Goal: Task Accomplishment & Management: Complete application form

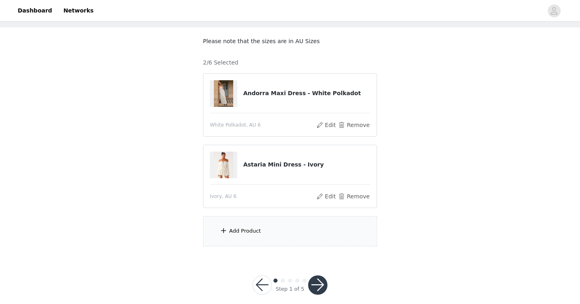
scroll to position [48, 0]
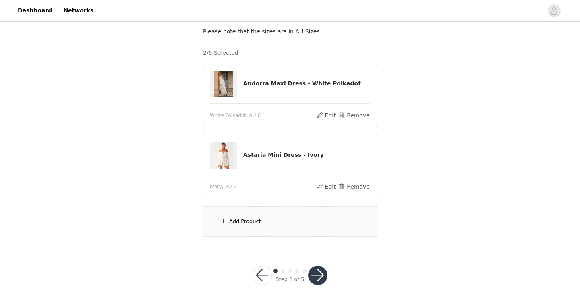
click at [259, 226] on div "Add Product" at bounding box center [290, 221] width 174 height 30
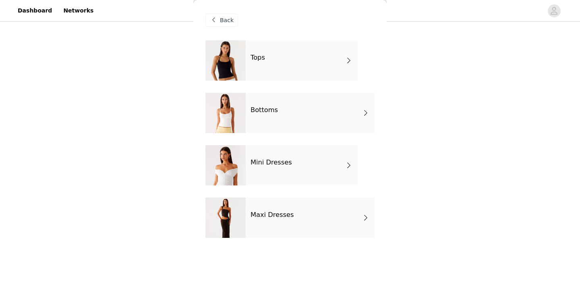
click at [228, 14] on div "Back" at bounding box center [221, 20] width 33 height 13
click at [228, 19] on span "Back" at bounding box center [227, 20] width 14 height 8
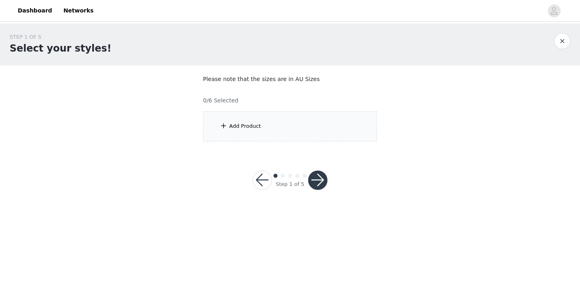
click at [323, 117] on div "Add Product" at bounding box center [290, 126] width 174 height 30
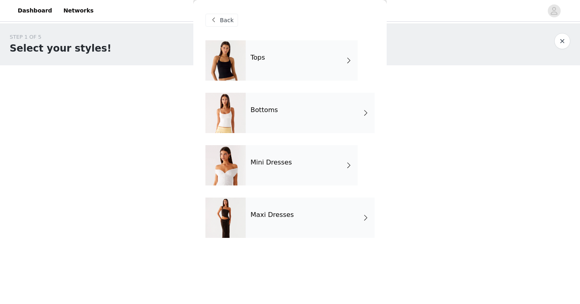
click at [269, 176] on div "Mini Dresses" at bounding box center [302, 165] width 112 height 40
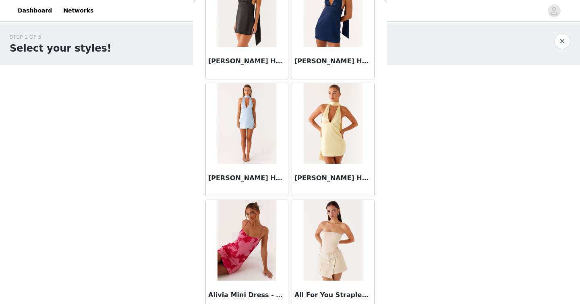
scroll to position [929, 0]
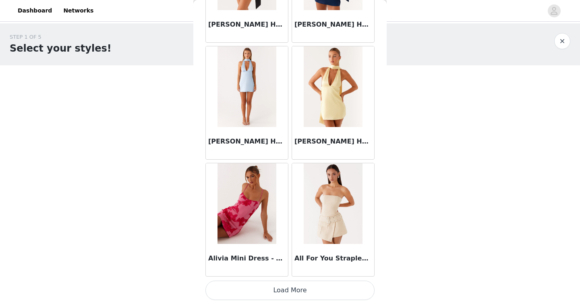
click at [309, 286] on button "Load More" at bounding box center [289, 289] width 169 height 19
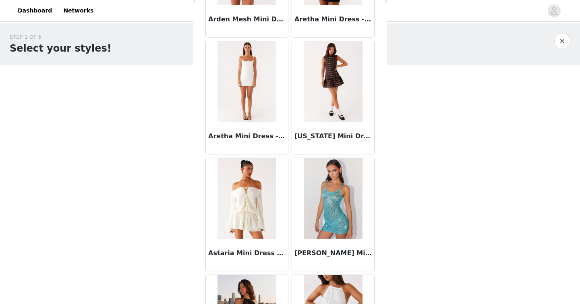
scroll to position [2090, 0]
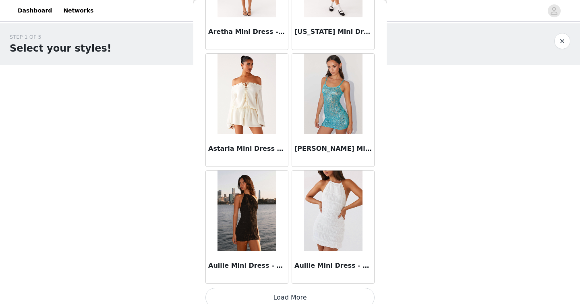
click at [268, 114] on img at bounding box center [247, 94] width 59 height 81
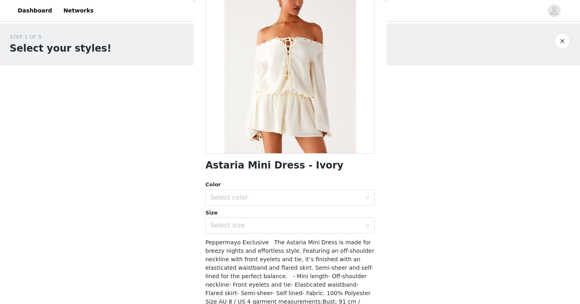
scroll to position [76, 0]
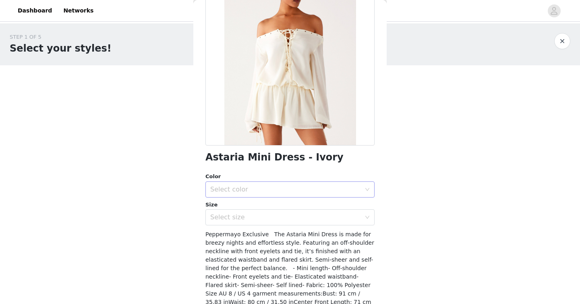
click at [273, 190] on div "Select color" at bounding box center [285, 189] width 151 height 8
click at [258, 207] on li "Ivory" at bounding box center [289, 207] width 169 height 13
click at [260, 223] on div "Select size" at bounding box center [287, 216] width 154 height 15
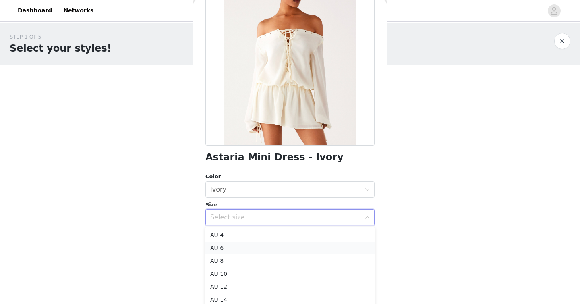
click at [248, 245] on li "AU 6" at bounding box center [289, 247] width 169 height 13
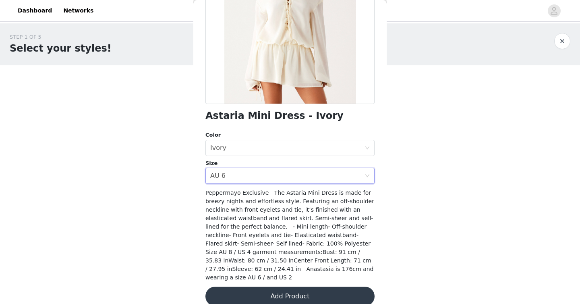
scroll to position [129, 0]
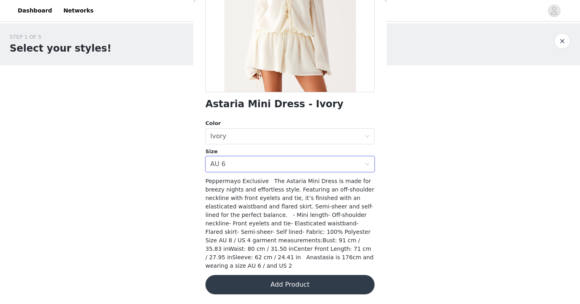
click at [262, 282] on button "Add Product" at bounding box center [289, 284] width 169 height 19
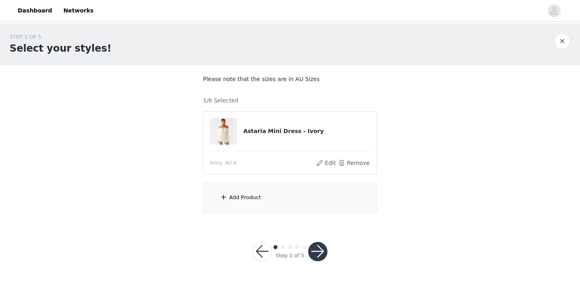
click at [248, 202] on div "Add Product" at bounding box center [290, 197] width 174 height 30
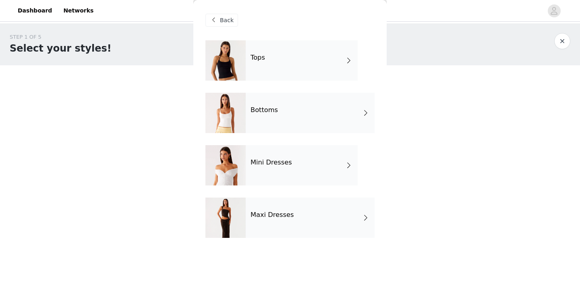
click at [241, 176] on div at bounding box center [225, 165] width 40 height 40
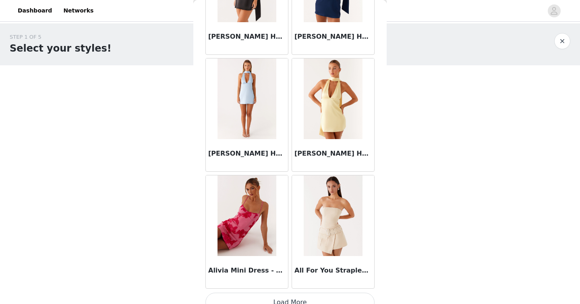
scroll to position [929, 0]
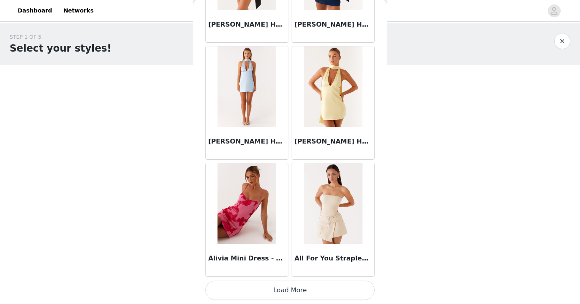
click at [282, 288] on button "Load More" at bounding box center [289, 289] width 169 height 19
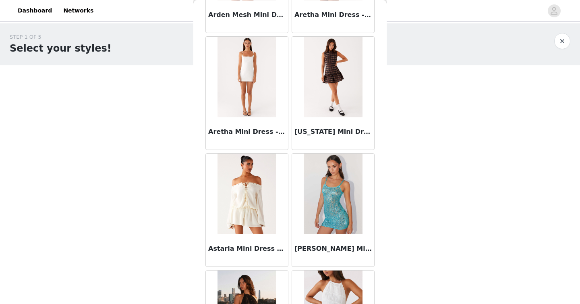
scroll to position [2097, 0]
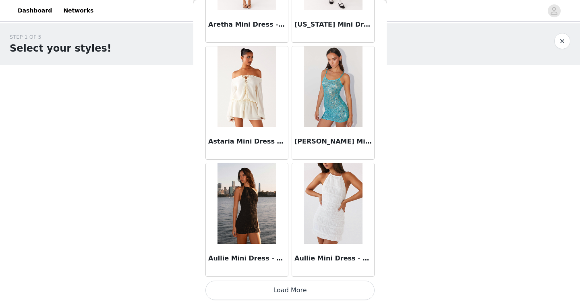
click at [311, 283] on button "Load More" at bounding box center [289, 289] width 169 height 19
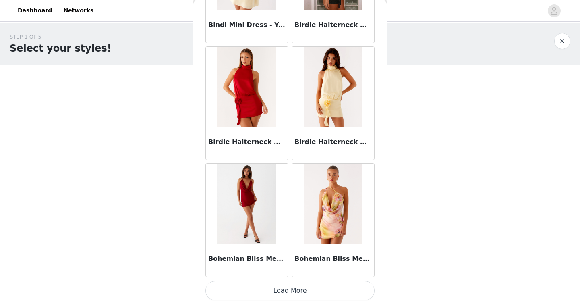
scroll to position [3265, 0]
click at [287, 289] on button "Load More" at bounding box center [289, 289] width 169 height 19
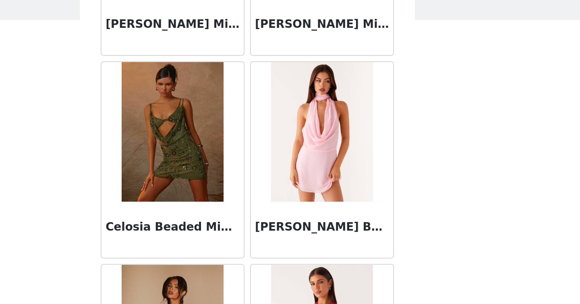
scroll to position [4433, 0]
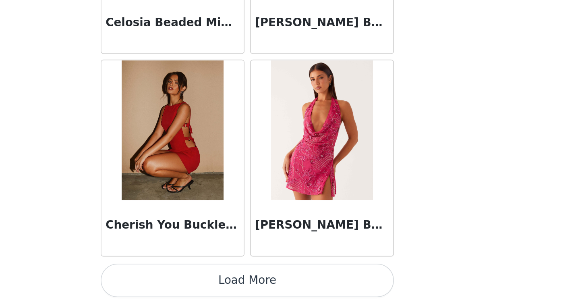
click at [325, 292] on button "Load More" at bounding box center [289, 289] width 169 height 19
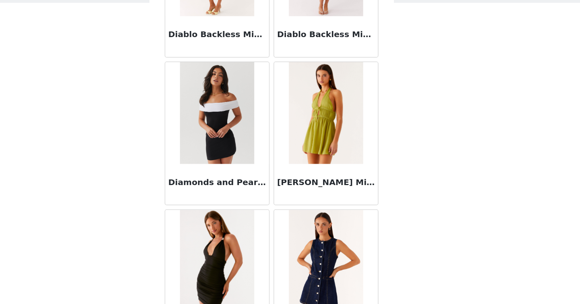
scroll to position [5602, 0]
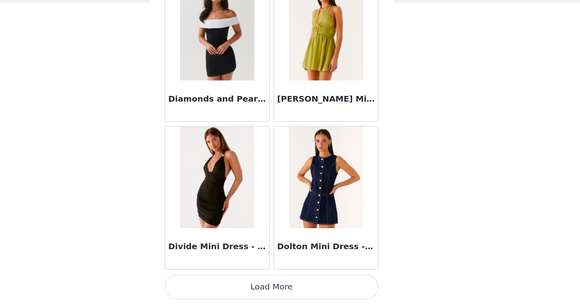
click at [301, 295] on button "Load More" at bounding box center [289, 289] width 169 height 19
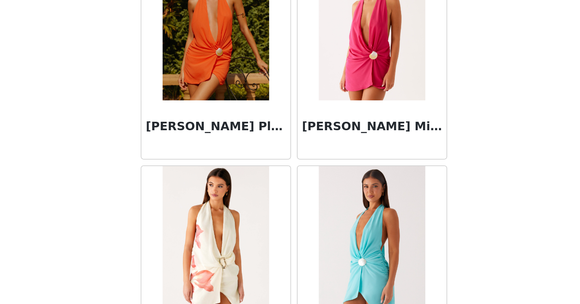
scroll to position [6361, 0]
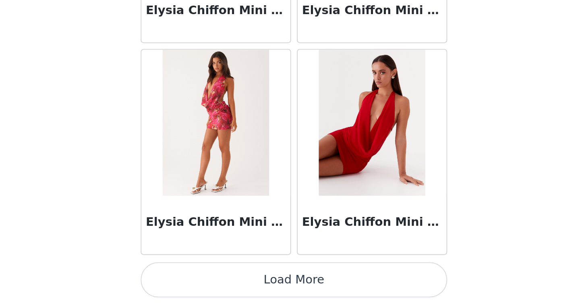
click at [339, 283] on button "Load More" at bounding box center [289, 290] width 169 height 19
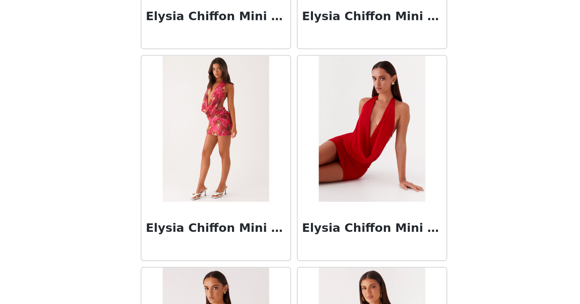
scroll to position [6769, 0]
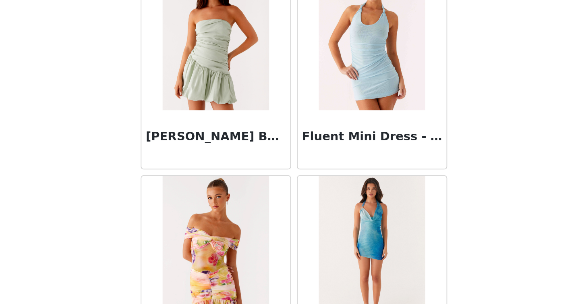
scroll to position [7938, 0]
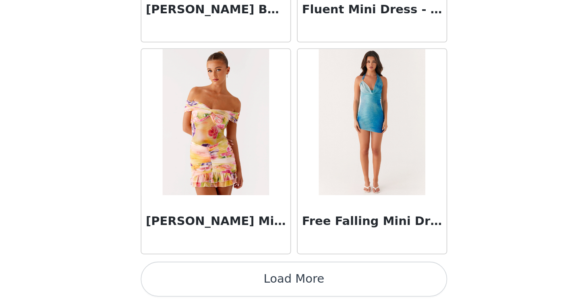
click at [339, 287] on button "Load More" at bounding box center [289, 289] width 169 height 19
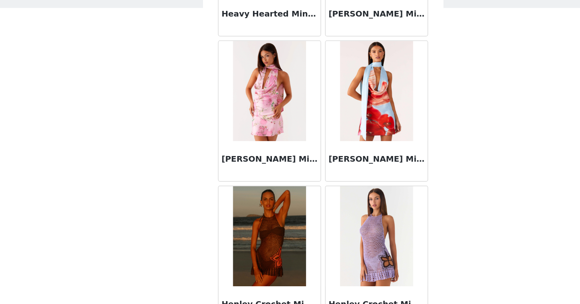
scroll to position [9106, 0]
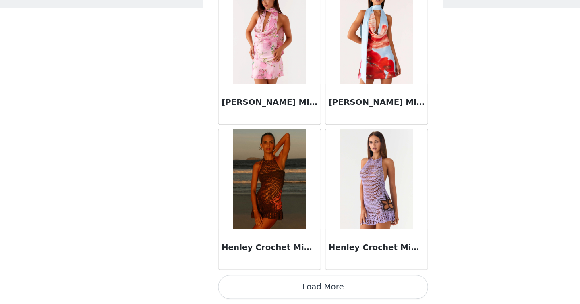
click at [329, 296] on button "Load More" at bounding box center [289, 289] width 169 height 19
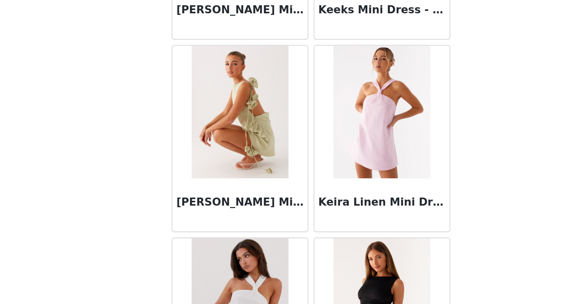
scroll to position [10274, 0]
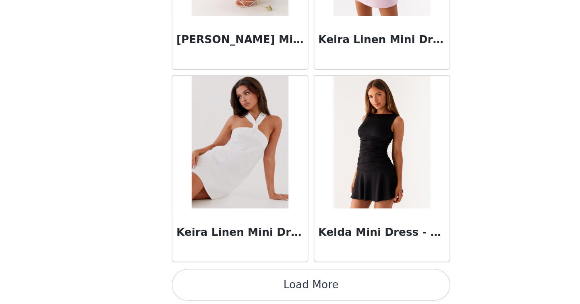
click at [312, 290] on button "Load More" at bounding box center [289, 289] width 169 height 19
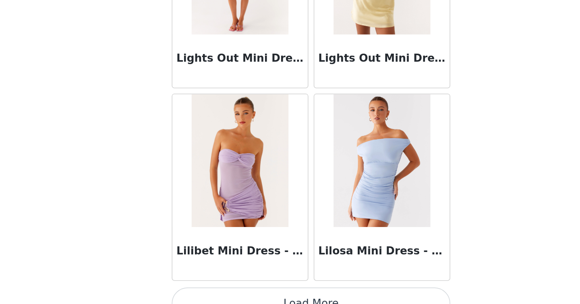
scroll to position [11443, 0]
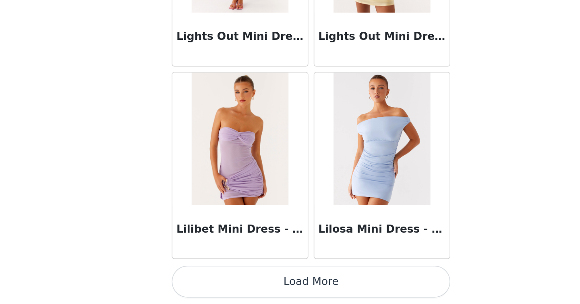
click at [315, 292] on button "Load More" at bounding box center [289, 289] width 169 height 19
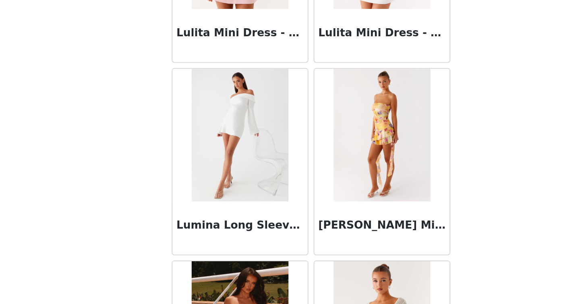
scroll to position [12284, 0]
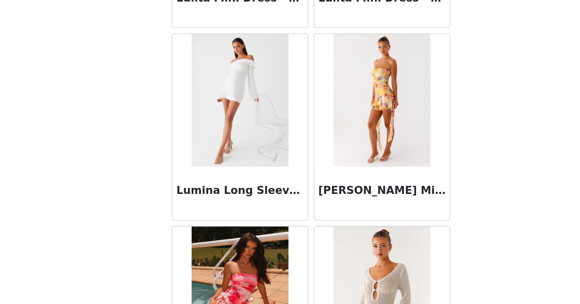
click at [232, 201] on img at bounding box center [247, 180] width 58 height 81
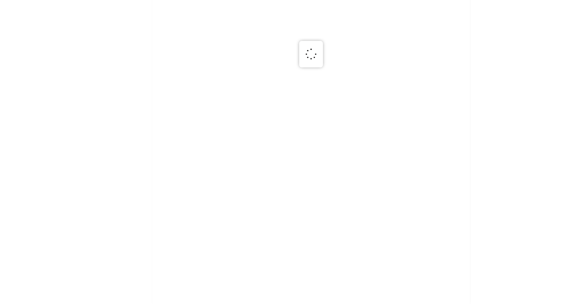
scroll to position [0, 0]
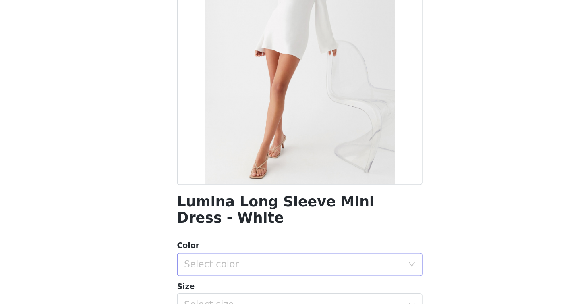
click at [264, 280] on div "Select color" at bounding box center [287, 276] width 154 height 15
click at [248, 296] on li "White" at bounding box center [289, 294] width 169 height 13
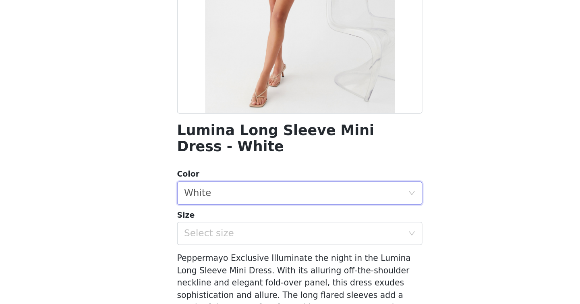
scroll to position [77, 0]
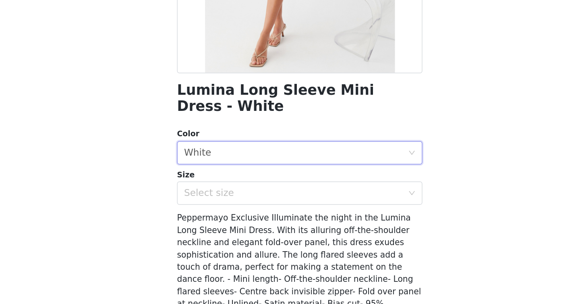
click at [317, 218] on div "Size" at bounding box center [289, 215] width 169 height 8
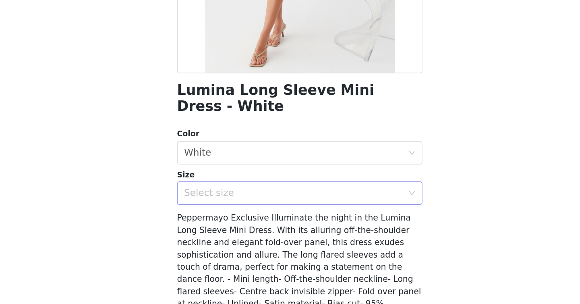
click at [309, 226] on div "Select size" at bounding box center [285, 227] width 151 height 8
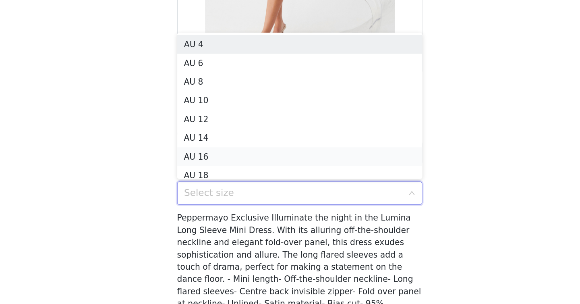
scroll to position [4, 0]
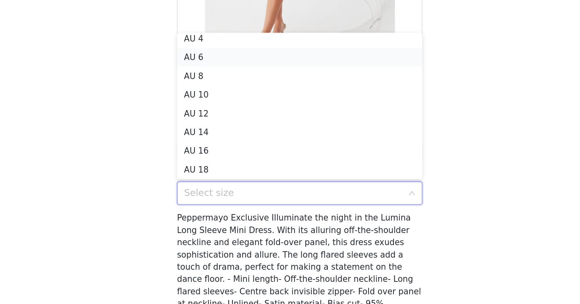
click at [222, 135] on li "AU 6" at bounding box center [289, 133] width 169 height 13
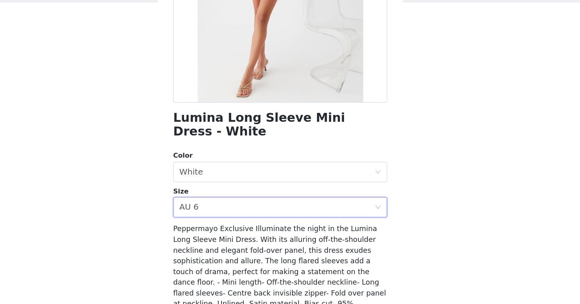
scroll to position [140, 0]
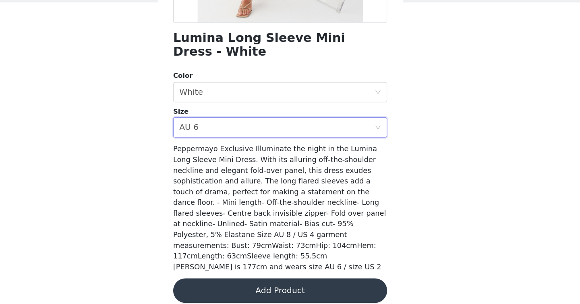
click at [335, 283] on button "Add Product" at bounding box center [289, 292] width 169 height 19
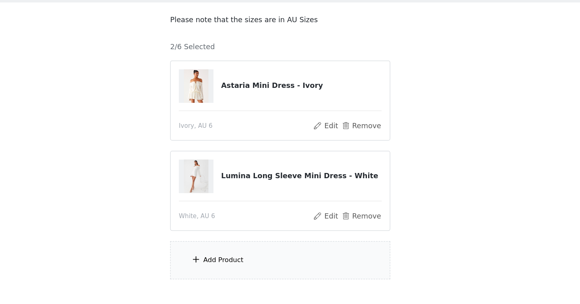
click at [274, 282] on div "Add Product" at bounding box center [290, 269] width 174 height 30
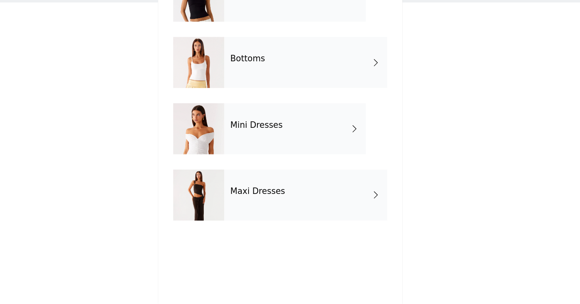
click at [276, 169] on div "Mini Dresses" at bounding box center [302, 165] width 112 height 40
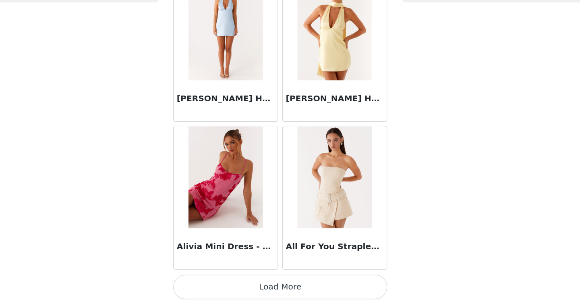
scroll to position [48, 0]
click at [313, 288] on button "Load More" at bounding box center [289, 289] width 169 height 19
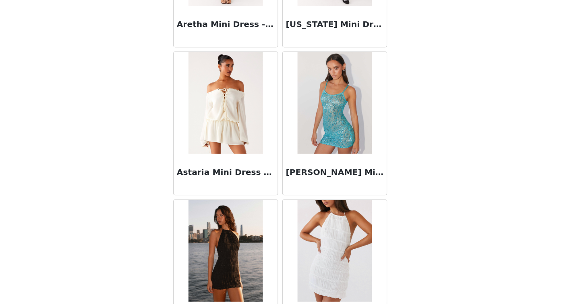
scroll to position [2097, 0]
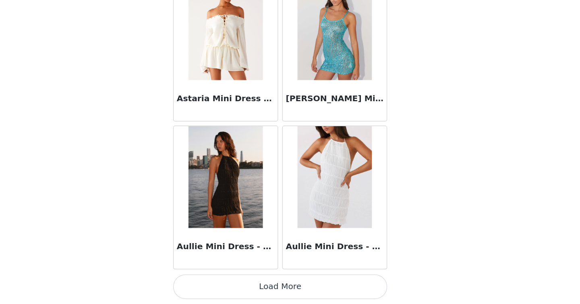
click at [298, 292] on button "Load More" at bounding box center [289, 289] width 169 height 19
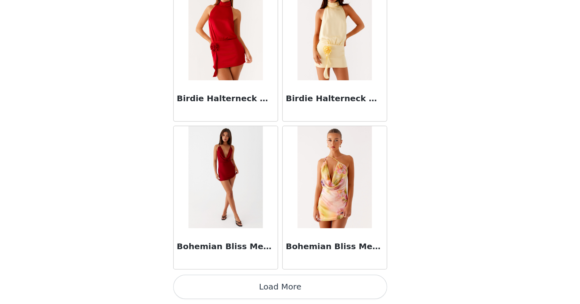
click at [298, 292] on button "Load More" at bounding box center [289, 289] width 169 height 19
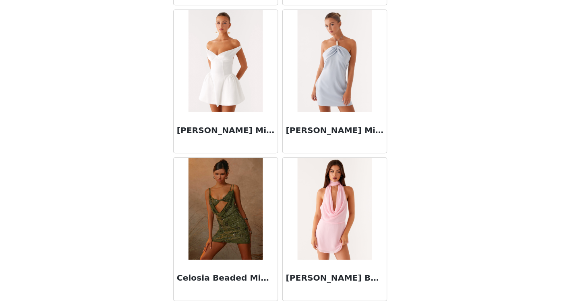
scroll to position [4433, 0]
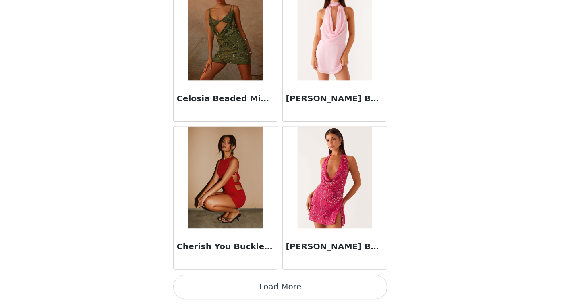
click at [298, 295] on button "Load More" at bounding box center [289, 289] width 169 height 19
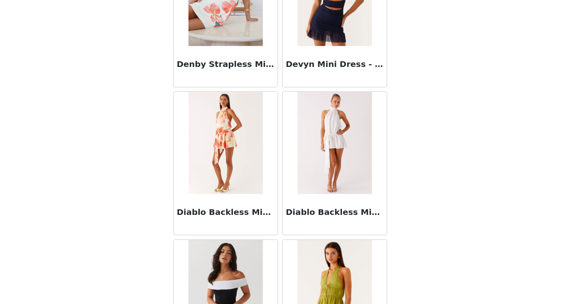
scroll to position [5602, 0]
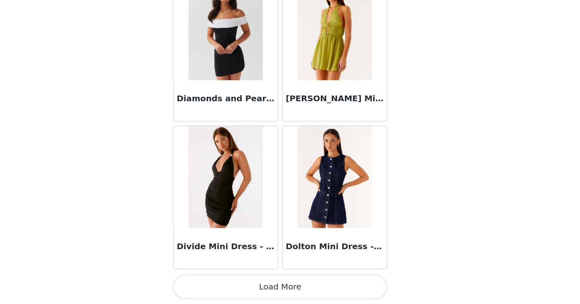
click at [296, 292] on button "Load More" at bounding box center [289, 289] width 169 height 19
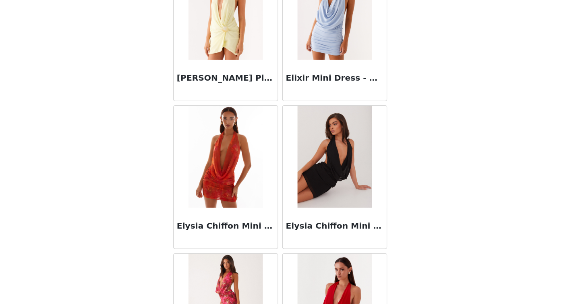
scroll to position [6770, 0]
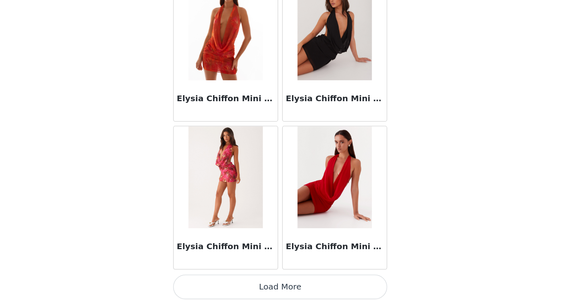
click at [294, 294] on button "Load More" at bounding box center [289, 289] width 169 height 19
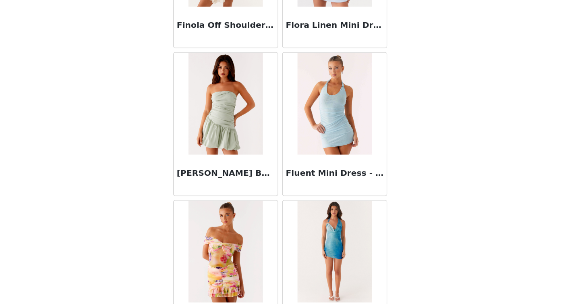
scroll to position [7938, 0]
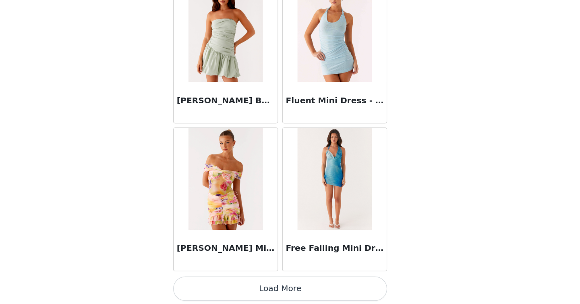
click at [294, 292] on button "Load More" at bounding box center [289, 289] width 169 height 19
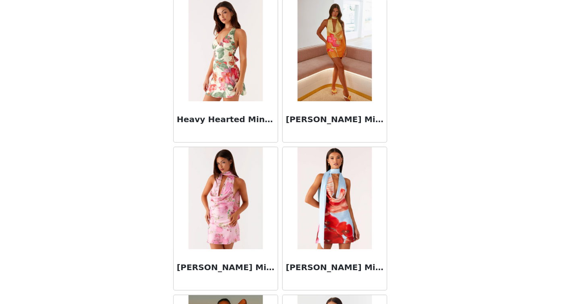
scroll to position [9106, 0]
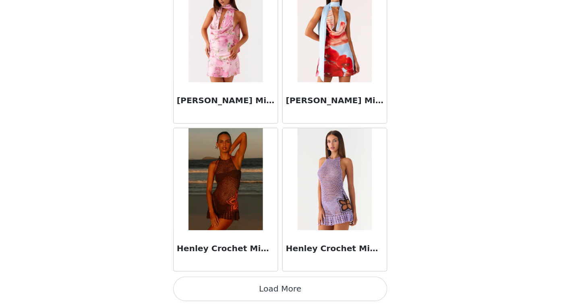
click at [304, 287] on button "Load More" at bounding box center [289, 289] width 169 height 19
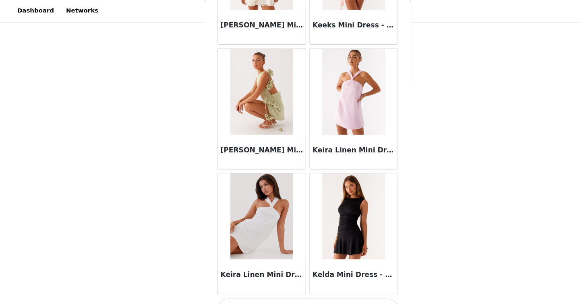
scroll to position [48, 0]
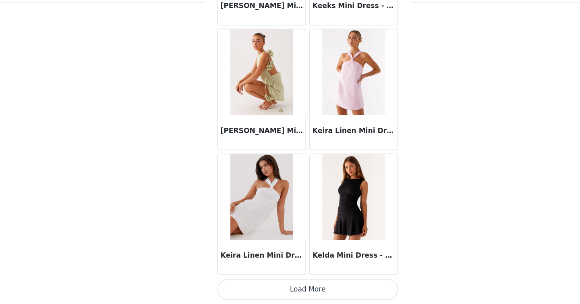
click at [327, 284] on button "Load More" at bounding box center [289, 289] width 169 height 19
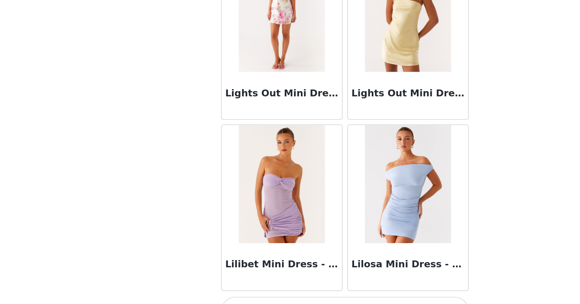
scroll to position [11443, 0]
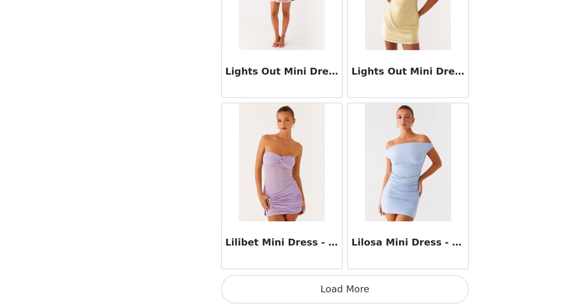
click at [317, 296] on button "Load More" at bounding box center [289, 289] width 169 height 19
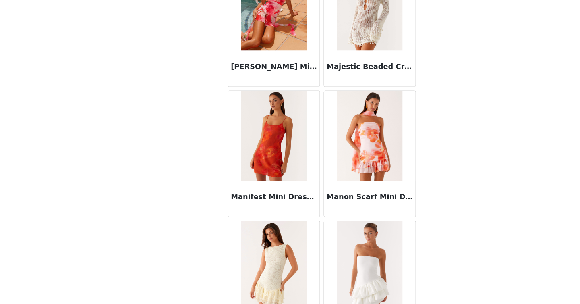
scroll to position [12611, 0]
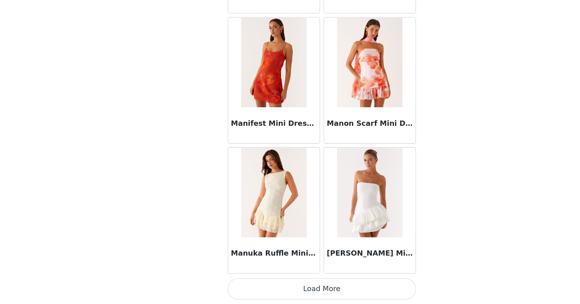
click at [334, 292] on button "Load More" at bounding box center [289, 289] width 169 height 19
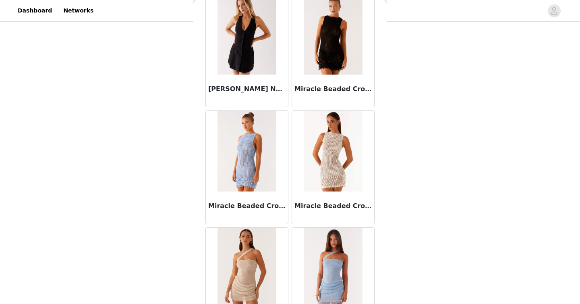
scroll to position [13779, 0]
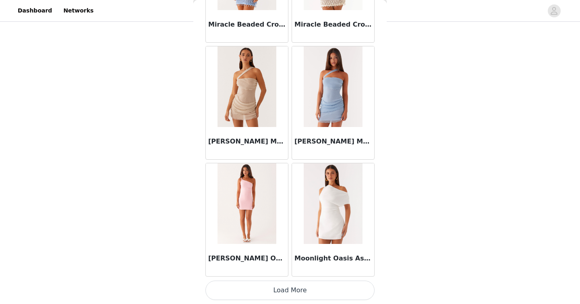
click at [354, 290] on button "Load More" at bounding box center [289, 289] width 169 height 19
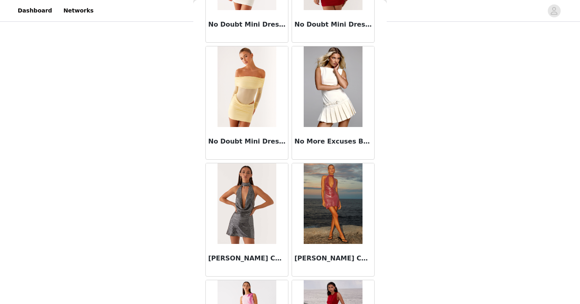
scroll to position [14947, 0]
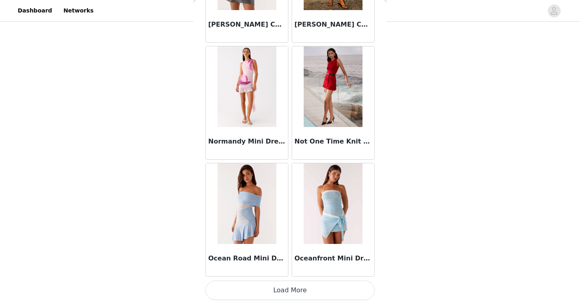
click at [329, 293] on button "Load More" at bounding box center [289, 289] width 169 height 19
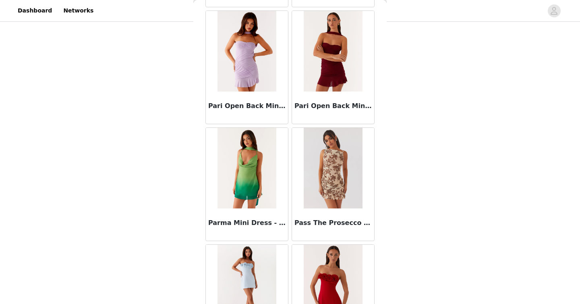
scroll to position [16115, 0]
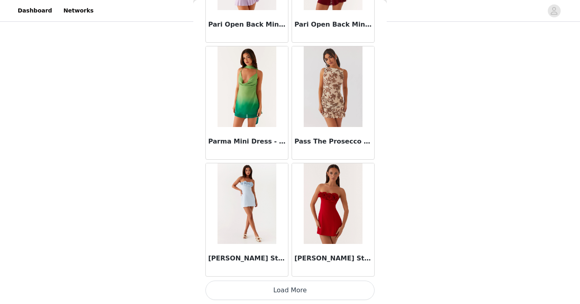
click at [328, 288] on button "Load More" at bounding box center [289, 289] width 169 height 19
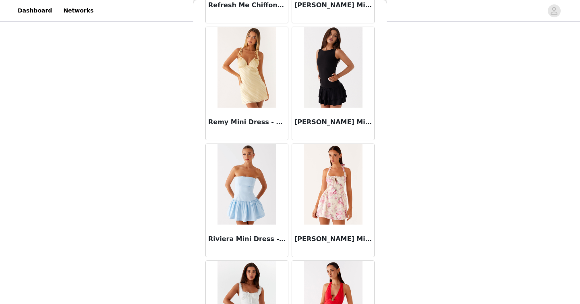
scroll to position [17283, 0]
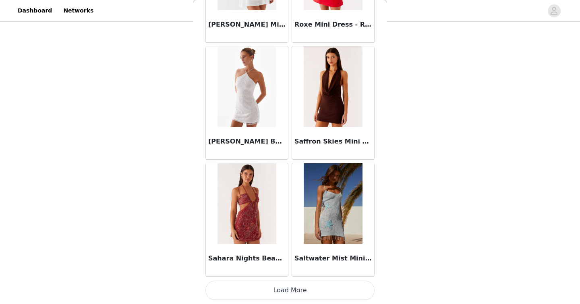
click at [336, 291] on button "Load More" at bounding box center [289, 289] width 169 height 19
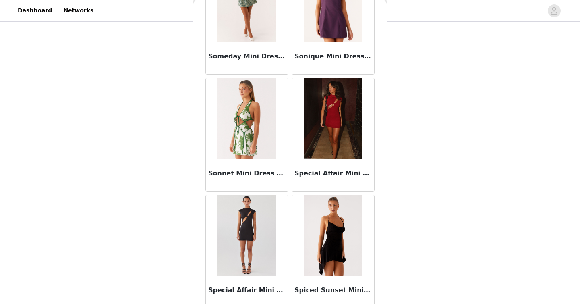
scroll to position [18452, 0]
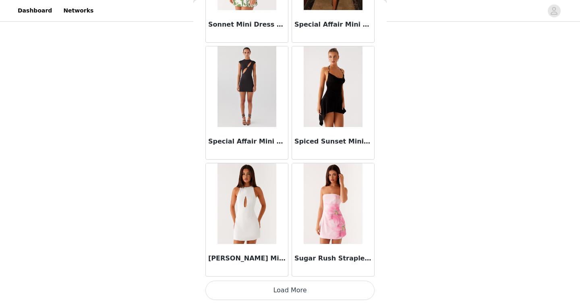
click at [317, 289] on button "Load More" at bounding box center [289, 289] width 169 height 19
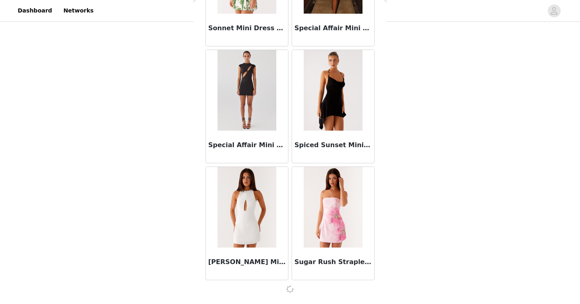
click at [312, 157] on div "Spiced Sunset Mini Dress - Black" at bounding box center [333, 147] width 82 height 32
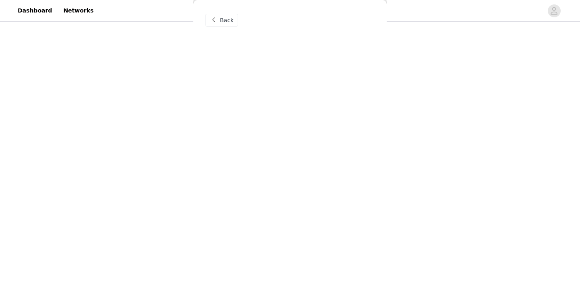
scroll to position [0, 0]
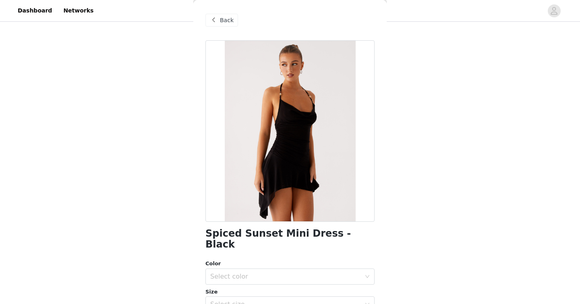
click at [228, 24] on div "Back" at bounding box center [221, 20] width 33 height 13
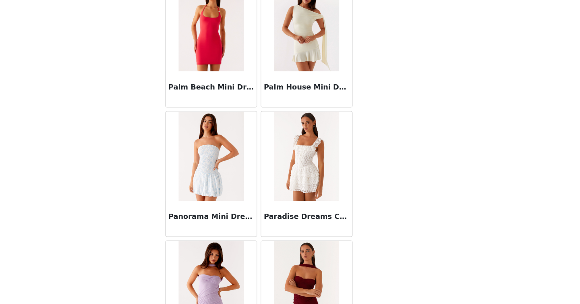
scroll to position [15799, 0]
click at [332, 196] on img at bounding box center [333, 168] width 58 height 81
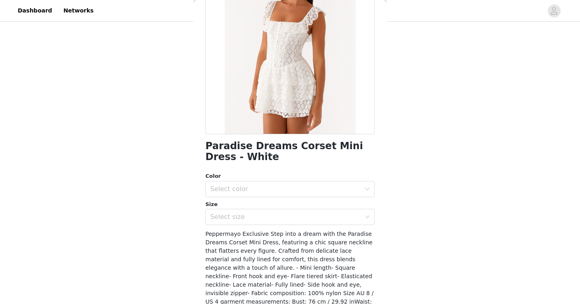
scroll to position [88, 0]
click at [242, 189] on div "Select color" at bounding box center [285, 188] width 151 height 8
click at [234, 207] on li "White" at bounding box center [289, 206] width 169 height 13
click at [235, 218] on div "Select size" at bounding box center [285, 216] width 151 height 8
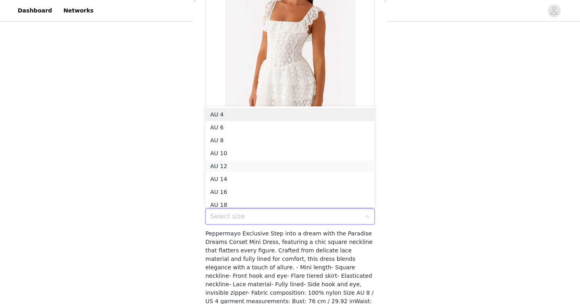
scroll to position [4, 0]
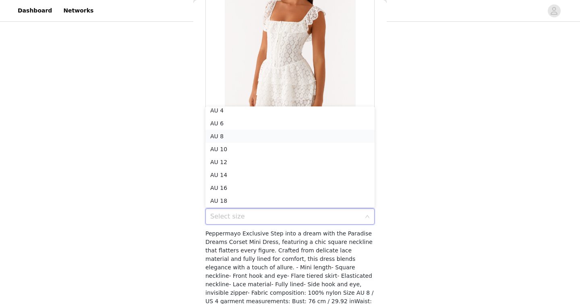
click at [227, 135] on li "AU 8" at bounding box center [289, 136] width 169 height 13
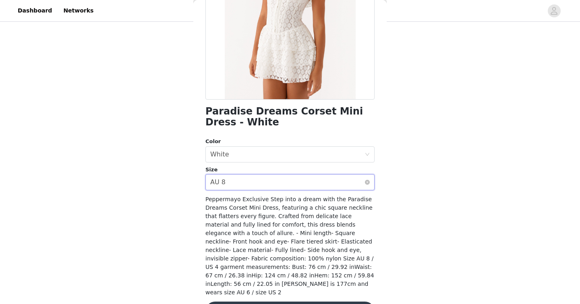
scroll to position [140, 0]
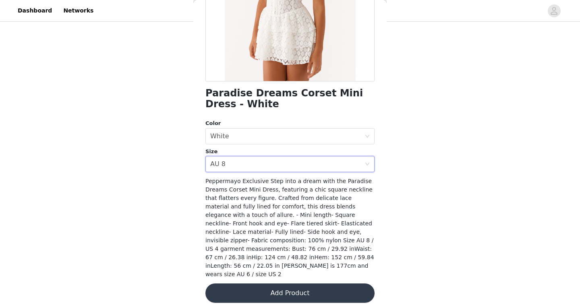
click at [276, 283] on button "Add Product" at bounding box center [289, 292] width 169 height 19
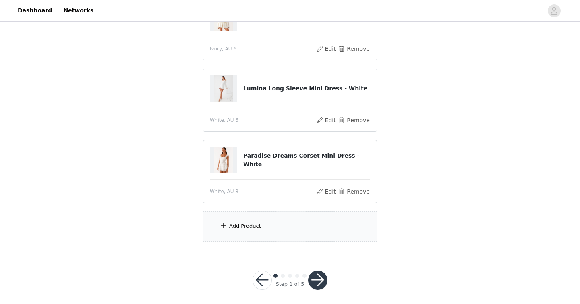
scroll to position [119, 0]
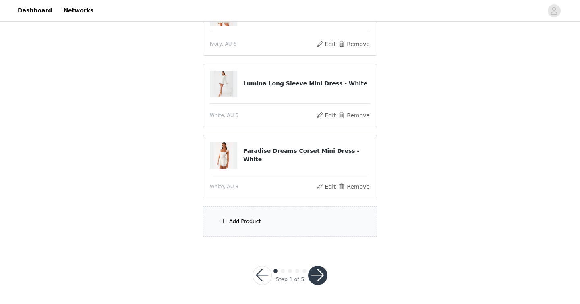
click at [261, 217] on div "Add Product" at bounding box center [290, 221] width 174 height 30
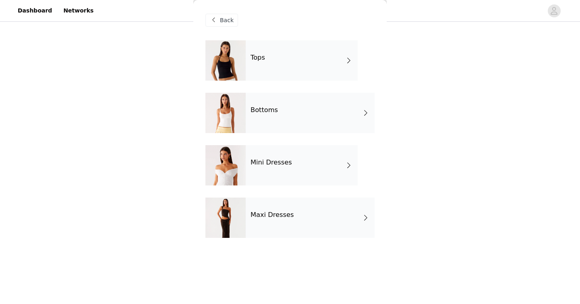
click at [256, 214] on h4 "Maxi Dresses" at bounding box center [273, 214] width 44 height 7
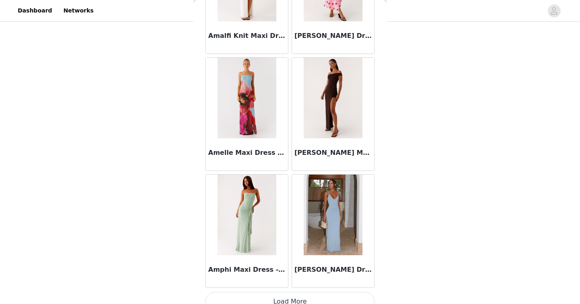
scroll to position [929, 0]
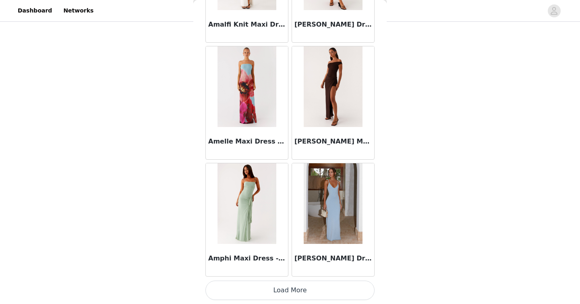
click at [290, 296] on button "Load More" at bounding box center [289, 289] width 169 height 19
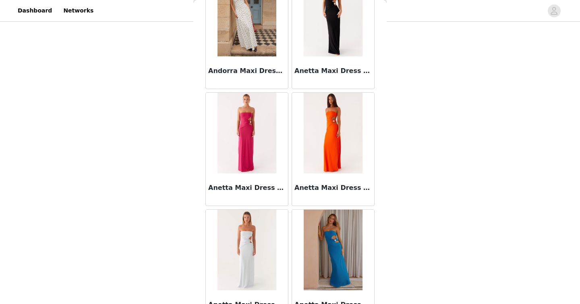
scroll to position [1468, 0]
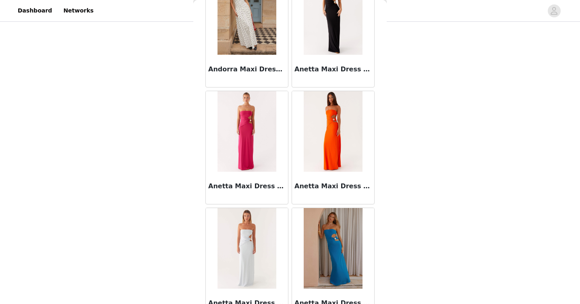
click at [247, 25] on img at bounding box center [247, 14] width 58 height 81
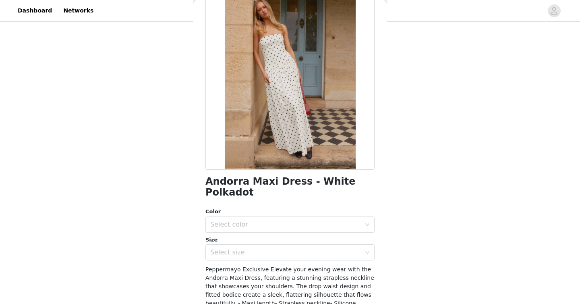
scroll to position [0, 0]
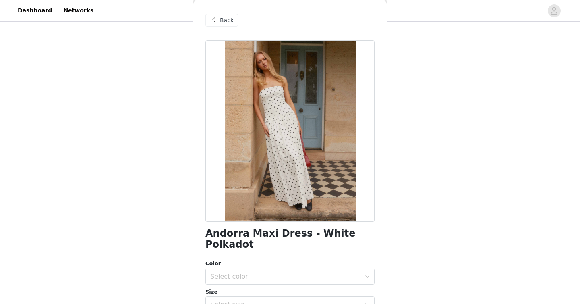
click at [221, 17] on span "Back" at bounding box center [227, 20] width 14 height 8
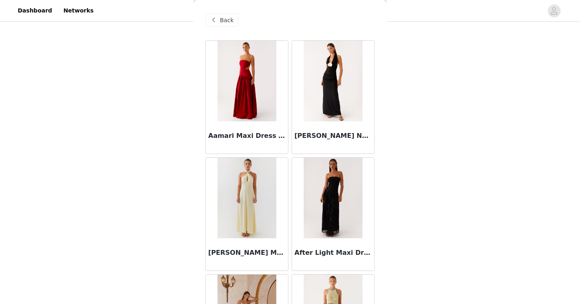
click at [221, 17] on span "Back" at bounding box center [227, 20] width 14 height 8
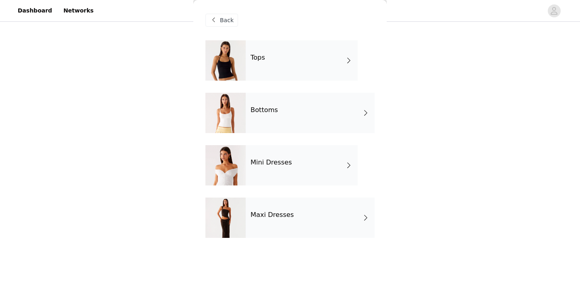
click at [242, 63] on div at bounding box center [225, 60] width 40 height 40
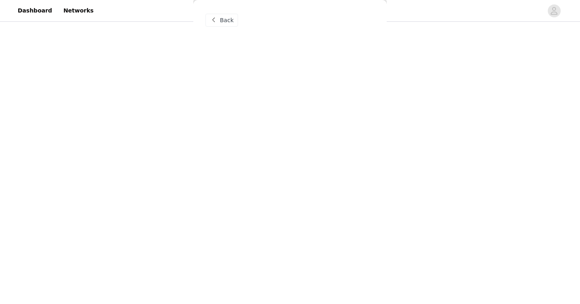
click at [229, 19] on span "Back" at bounding box center [227, 20] width 14 height 8
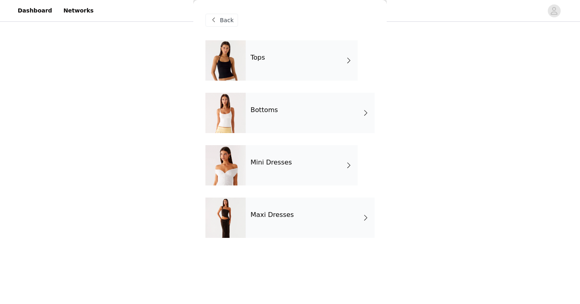
click at [284, 112] on div "Bottoms" at bounding box center [310, 113] width 129 height 40
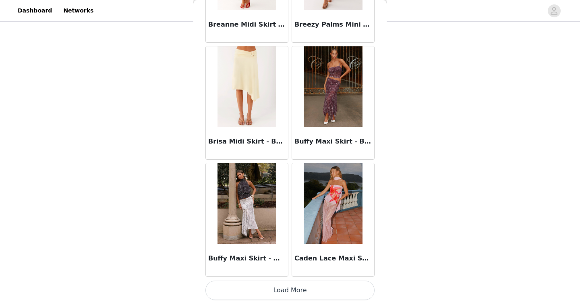
scroll to position [928, 0]
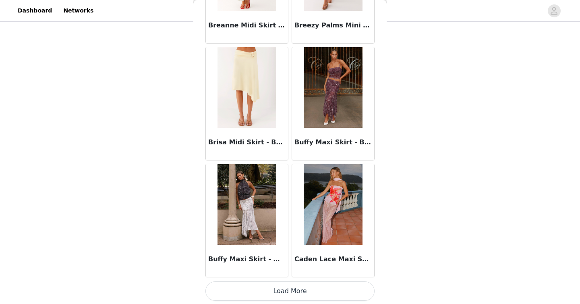
click at [329, 293] on button "Load More" at bounding box center [289, 290] width 169 height 19
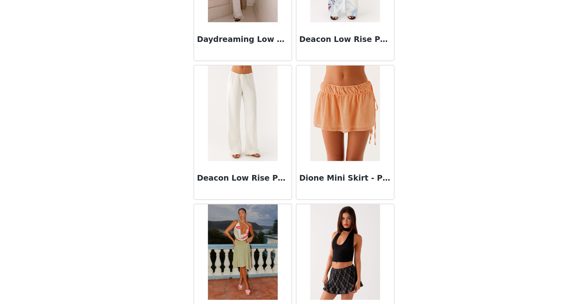
scroll to position [2097, 0]
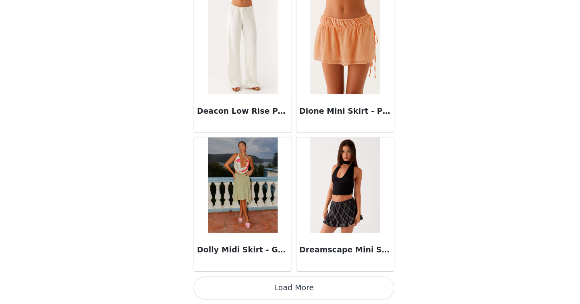
click at [348, 294] on button "Load More" at bounding box center [289, 289] width 169 height 19
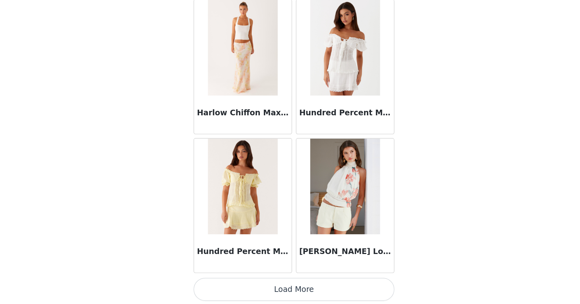
scroll to position [3265, 0]
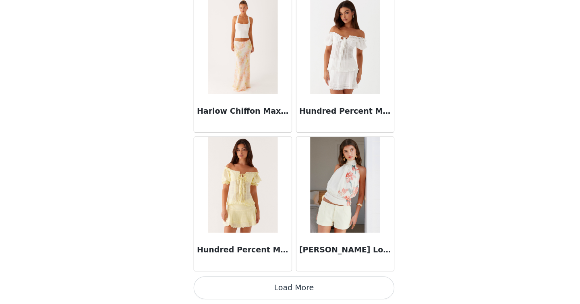
click at [336, 296] on button "Load More" at bounding box center [289, 289] width 169 height 19
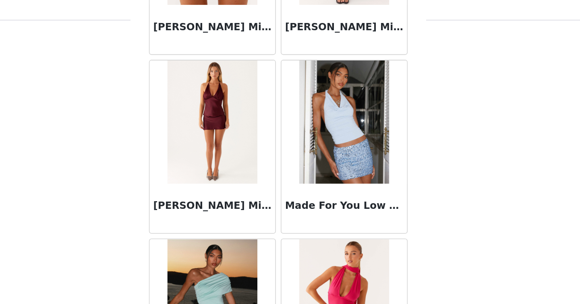
scroll to position [4433, 0]
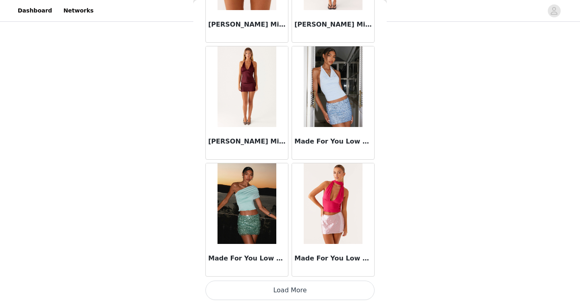
click at [336, 297] on button "Load More" at bounding box center [289, 289] width 169 height 19
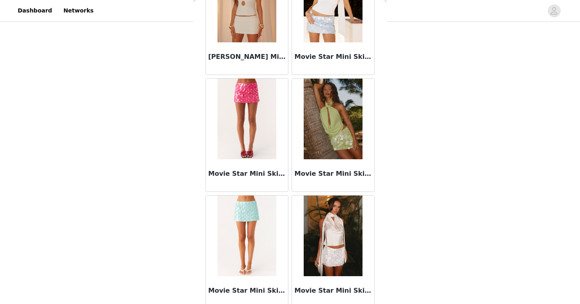
scroll to position [5136, 0]
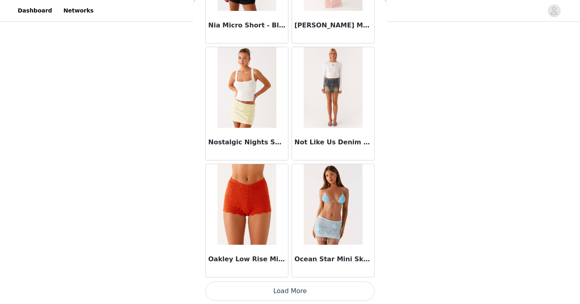
click at [326, 290] on button "Load More" at bounding box center [289, 290] width 169 height 19
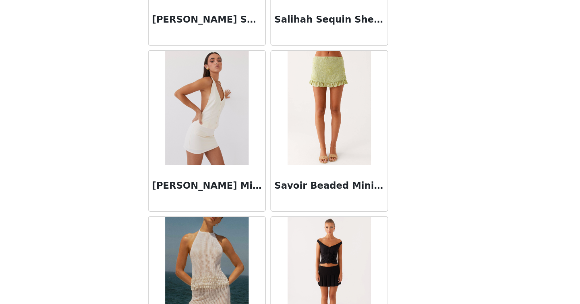
scroll to position [6770, 0]
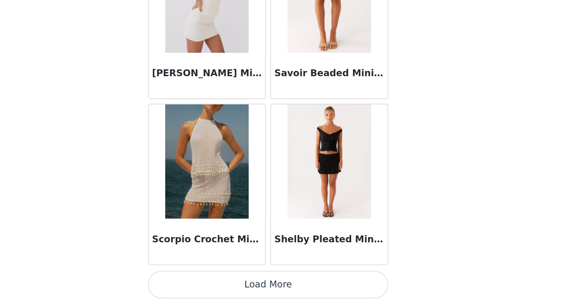
click at [350, 290] on button "Load More" at bounding box center [289, 289] width 169 height 19
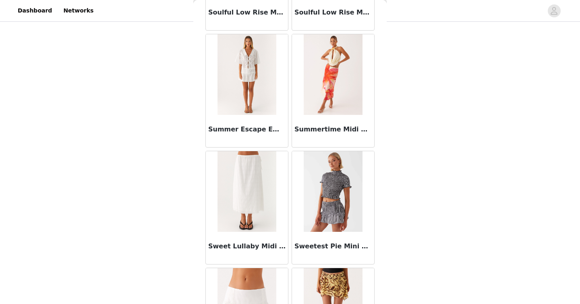
scroll to position [7383, 0]
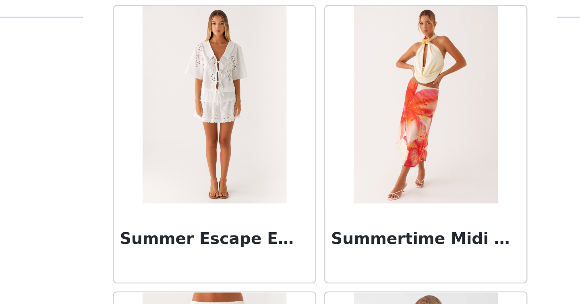
click at [263, 110] on h3 "Summer Escape Embroidered Mini Skirt - White" at bounding box center [246, 112] width 77 height 10
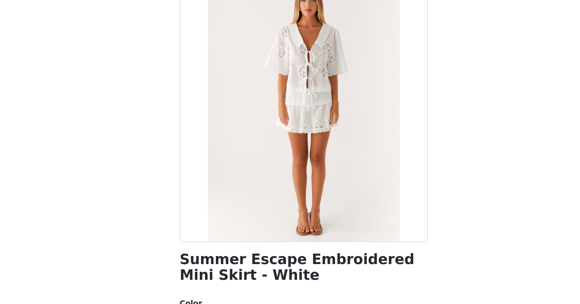
scroll to position [119, 0]
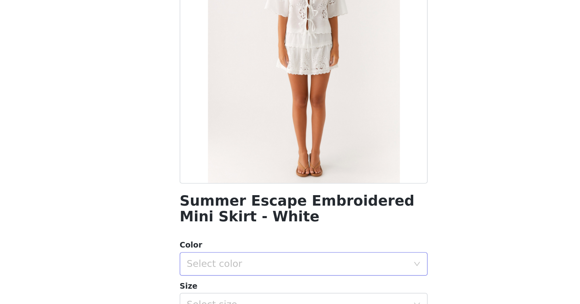
click at [278, 283] on div "Select color" at bounding box center [287, 276] width 154 height 15
click at [197, 234] on div "Back Summer Escape Embroidered Mini Skirt - White Color Select color Size Selec…" at bounding box center [289, 152] width 193 height 304
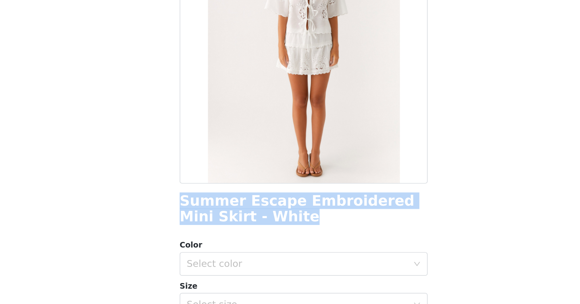
drag, startPoint x: 201, startPoint y: 233, endPoint x: 263, endPoint y: 241, distance: 62.6
click at [265, 241] on div "Back Summer Escape Embroidered Mini Skirt - White Color Select color Size Selec…" at bounding box center [289, 152] width 193 height 304
copy h1 "Summer Escape Embroidered Mini Skirt - White"
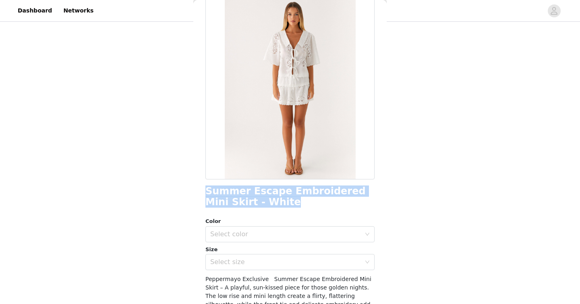
scroll to position [41, 0]
click at [233, 243] on div "Select color" at bounding box center [289, 235] width 169 height 16
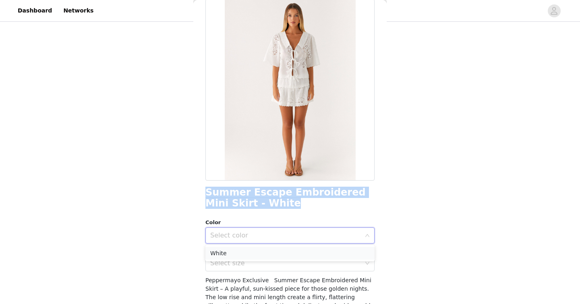
click at [240, 255] on li "White" at bounding box center [289, 253] width 169 height 13
click at [241, 267] on div "Select size" at bounding box center [285, 263] width 151 height 8
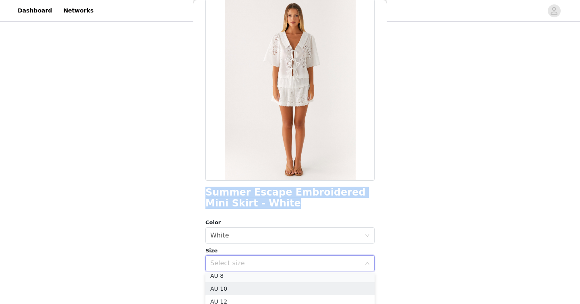
scroll to position [27, 0]
click at [228, 279] on li "AU 8" at bounding box center [289, 279] width 169 height 13
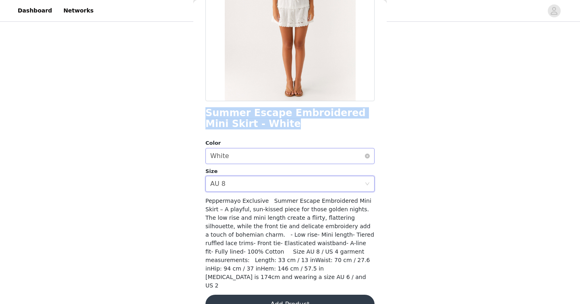
scroll to position [123, 0]
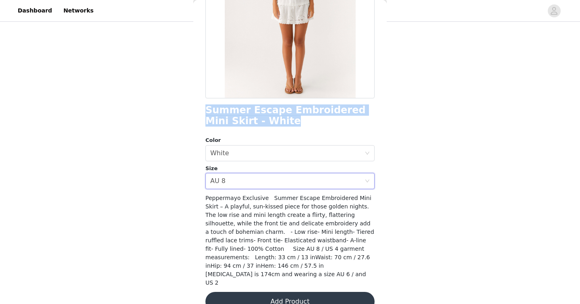
click at [273, 292] on button "Add Product" at bounding box center [289, 301] width 169 height 19
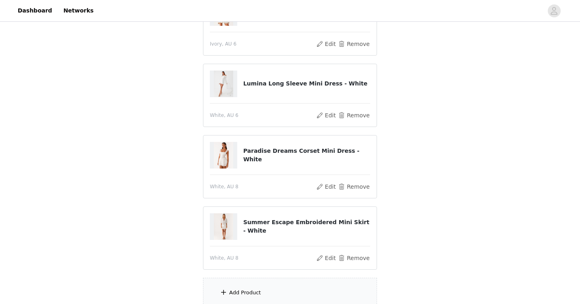
scroll to position [141, 0]
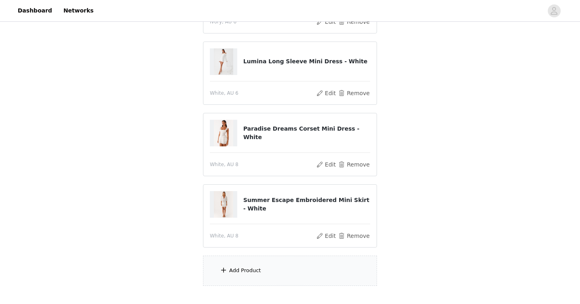
click at [263, 268] on div "Add Product" at bounding box center [290, 270] width 174 height 30
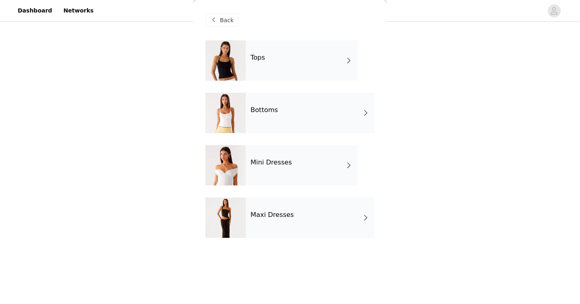
click at [248, 75] on div "Tops" at bounding box center [302, 60] width 112 height 40
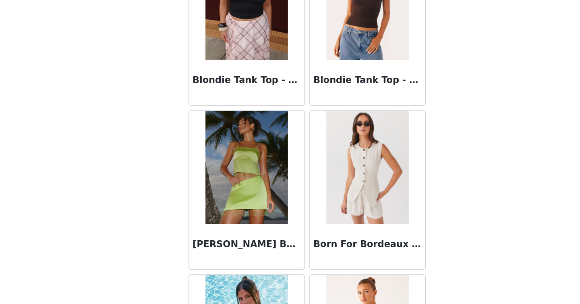
scroll to position [929, 0]
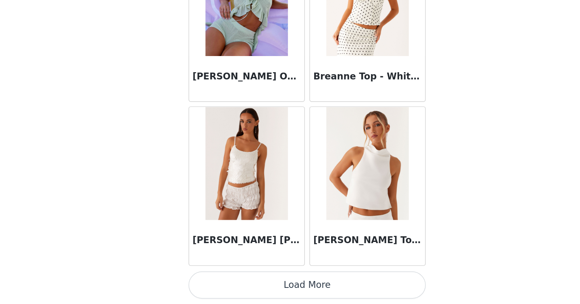
click at [292, 290] on button "Load More" at bounding box center [289, 289] width 169 height 19
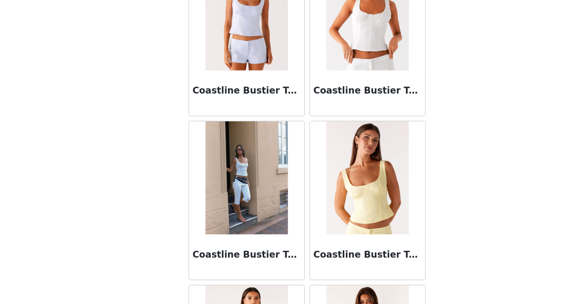
scroll to position [2097, 0]
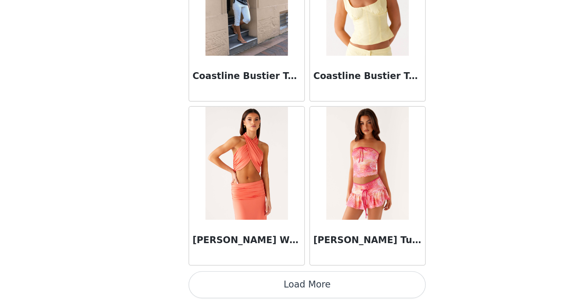
click at [316, 294] on button "Load More" at bounding box center [289, 289] width 169 height 19
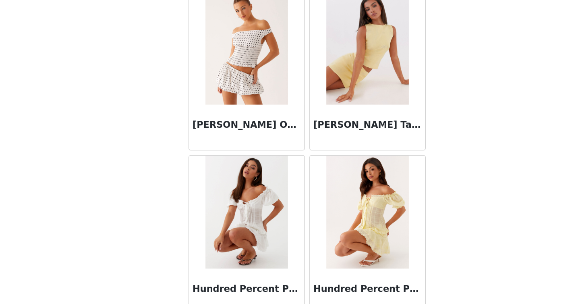
scroll to position [3265, 0]
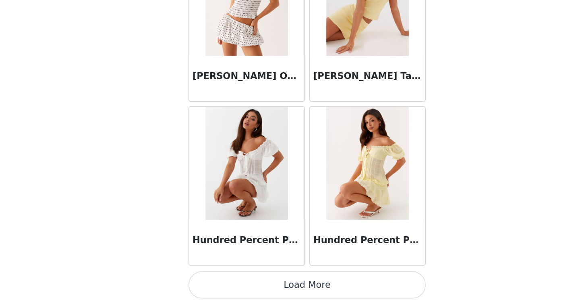
click at [319, 283] on button "Load More" at bounding box center [289, 289] width 169 height 19
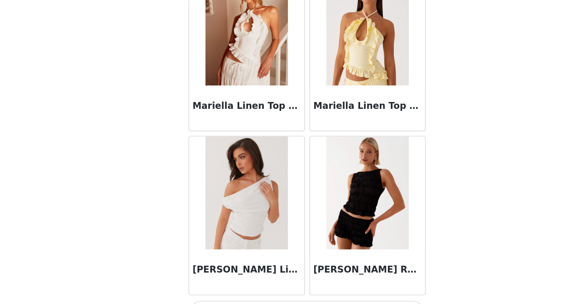
scroll to position [4433, 0]
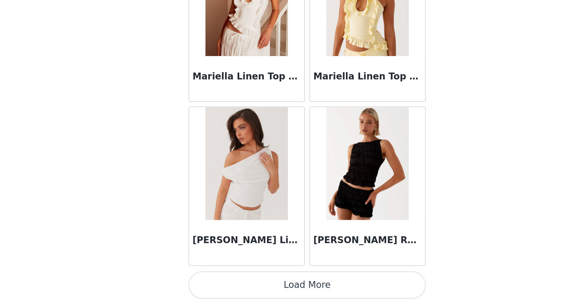
click at [318, 298] on button "Load More" at bounding box center [289, 289] width 169 height 19
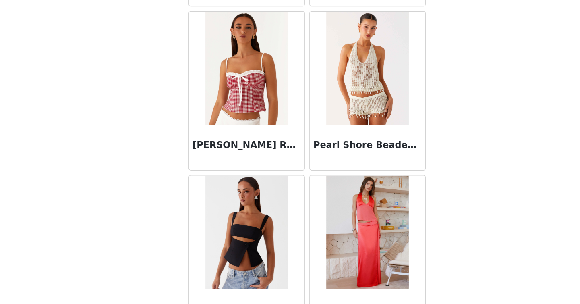
scroll to position [5602, 0]
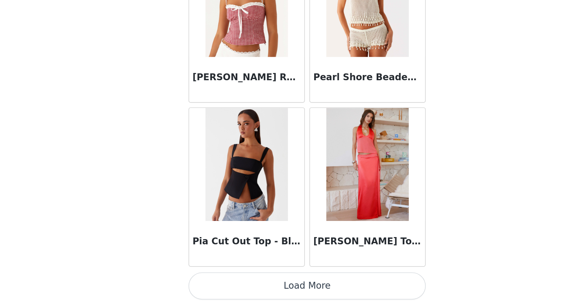
click at [335, 293] on button "Load More" at bounding box center [289, 289] width 169 height 19
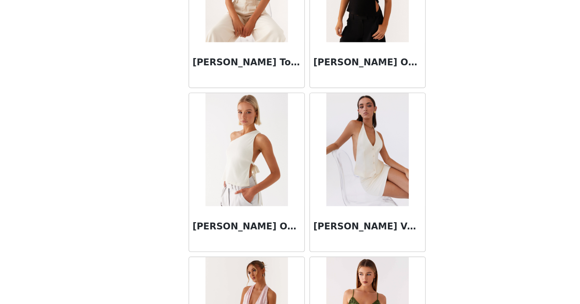
scroll to position [6430, 0]
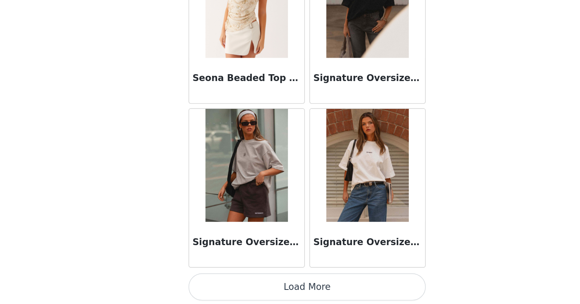
click at [328, 298] on button "Load More" at bounding box center [289, 290] width 169 height 19
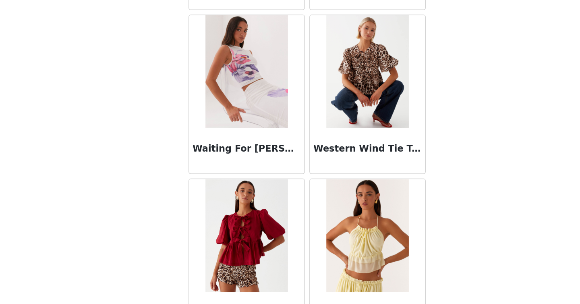
scroll to position [7938, 0]
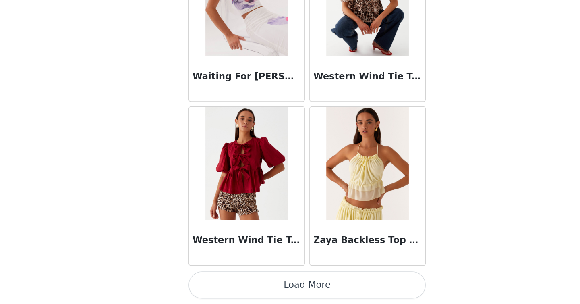
click at [333, 285] on button "Load More" at bounding box center [289, 289] width 169 height 19
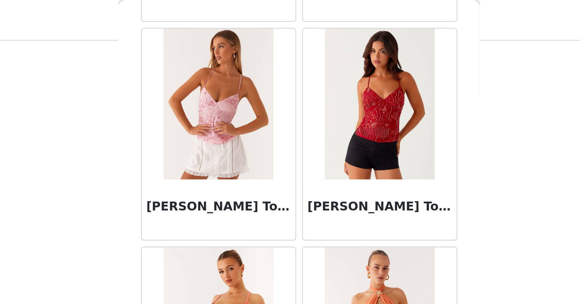
scroll to position [3997, 0]
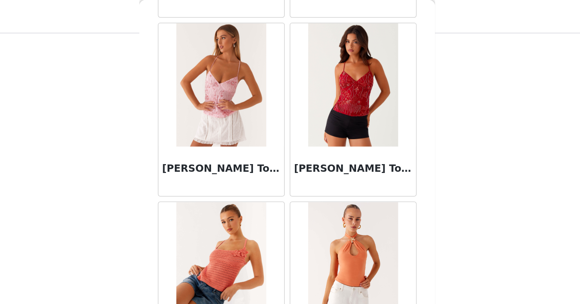
click at [273, 111] on h3 "Kamilla Sequin Cami Top - Pink" at bounding box center [246, 111] width 77 height 10
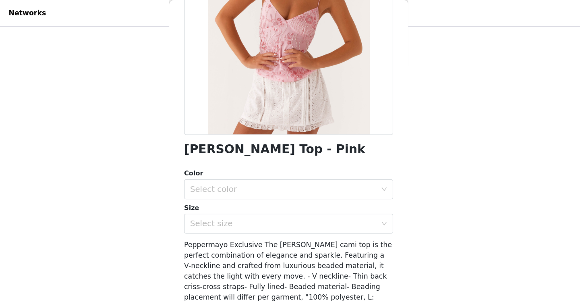
scroll to position [112, 0]
click at [291, 160] on div "Select color" at bounding box center [287, 153] width 154 height 15
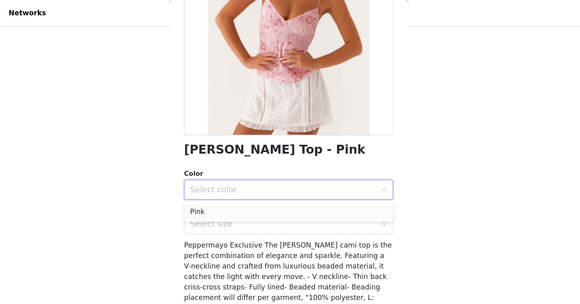
click at [254, 171] on li "Pink" at bounding box center [289, 171] width 169 height 13
click at [254, 184] on div "Select size" at bounding box center [285, 181] width 151 height 8
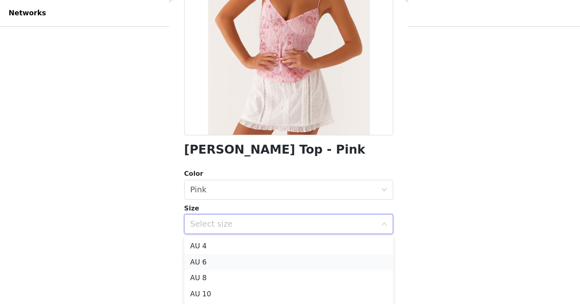
click at [251, 211] on li "AU 6" at bounding box center [289, 211] width 169 height 13
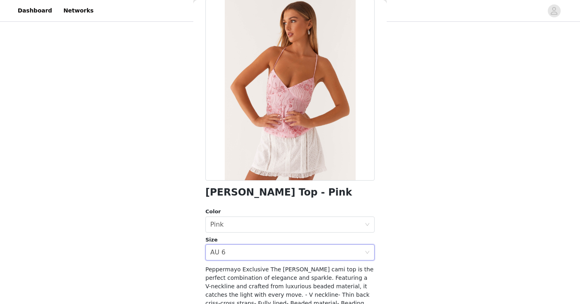
scroll to position [38, 0]
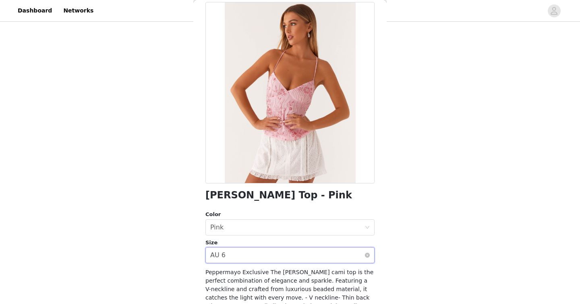
click at [233, 248] on div "Select size AU 6" at bounding box center [287, 254] width 154 height 15
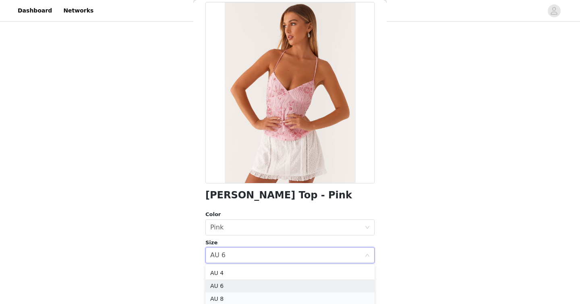
click at [225, 295] on li "AU 8" at bounding box center [289, 298] width 169 height 13
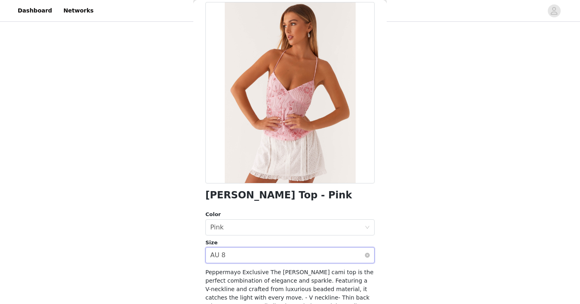
scroll to position [112, 0]
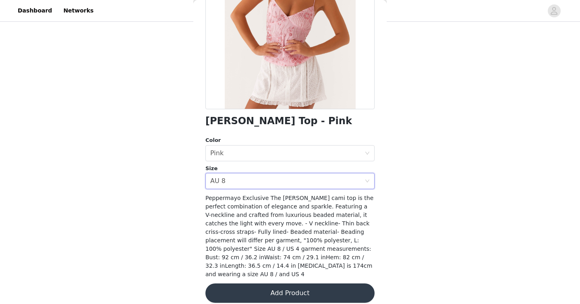
click at [247, 283] on button "Add Product" at bounding box center [289, 292] width 169 height 19
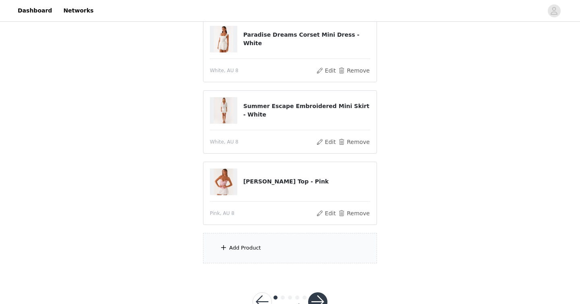
scroll to position [247, 0]
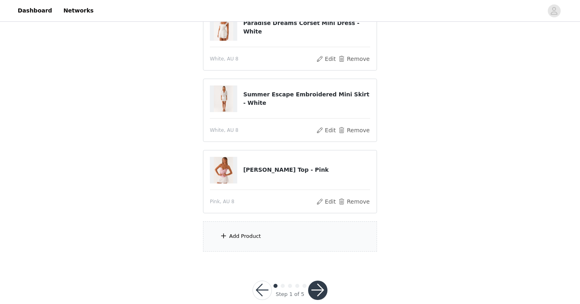
click at [249, 232] on div "Add Product" at bounding box center [245, 236] width 32 height 8
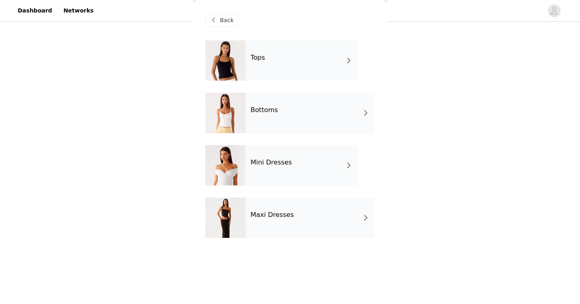
click at [248, 170] on div "Mini Dresses" at bounding box center [302, 165] width 112 height 40
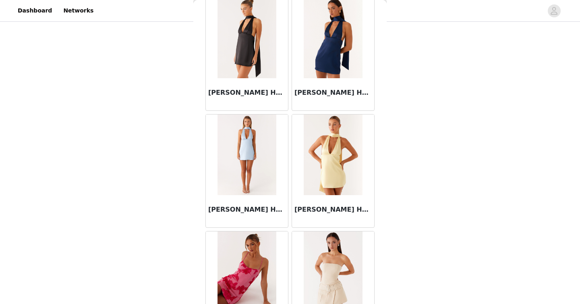
scroll to position [929, 0]
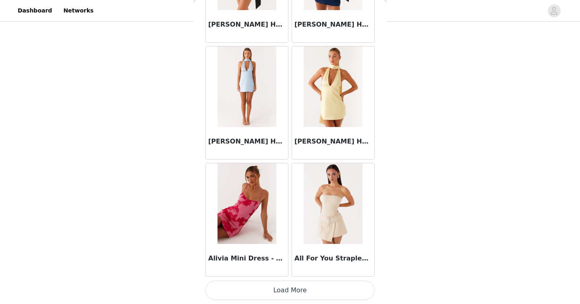
click at [330, 293] on button "Load More" at bounding box center [289, 289] width 169 height 19
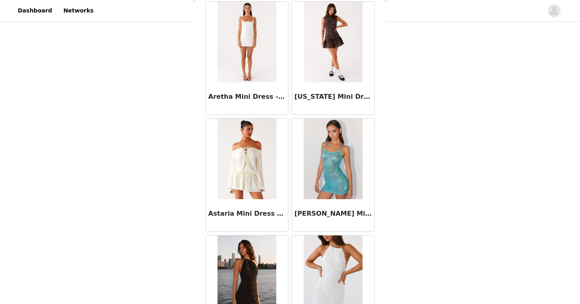
scroll to position [2097, 0]
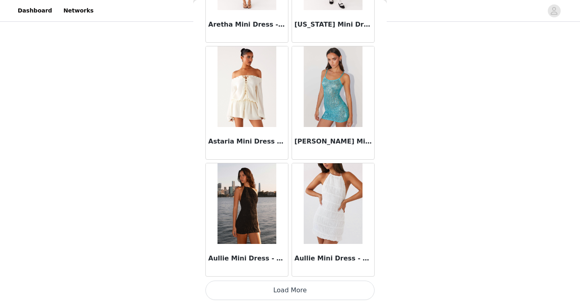
click at [322, 296] on button "Load More" at bounding box center [289, 289] width 169 height 19
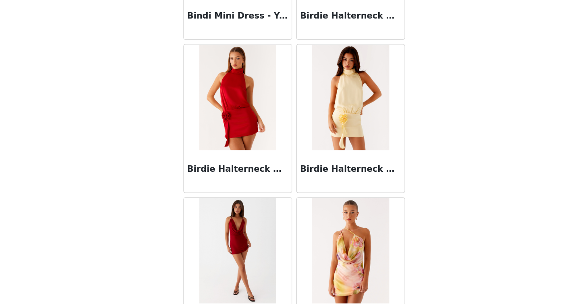
scroll to position [3265, 0]
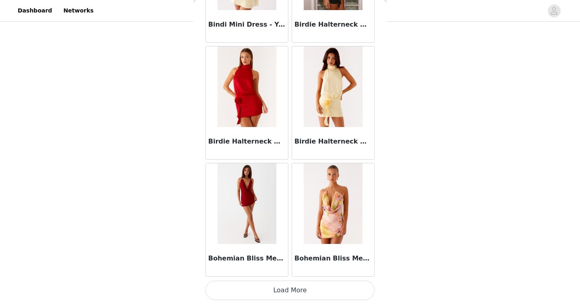
click at [272, 289] on button "Load More" at bounding box center [289, 289] width 169 height 19
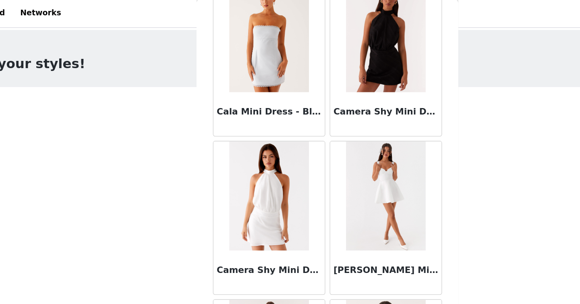
scroll to position [3908, 0]
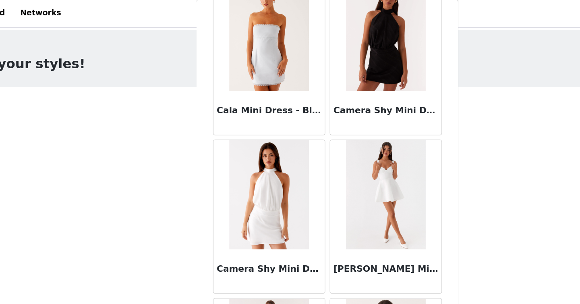
click at [332, 199] on h3 "Candice Mini Dress - White" at bounding box center [332, 200] width 77 height 10
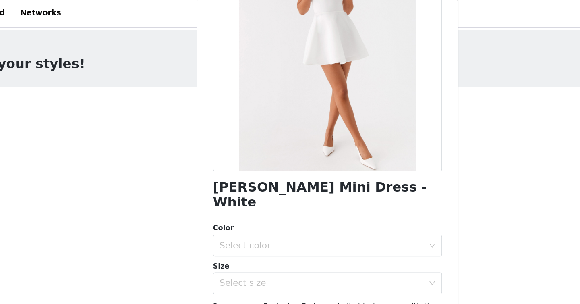
scroll to position [107, 0]
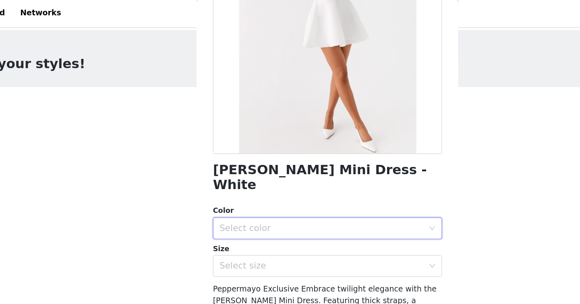
click at [274, 164] on div "Select color" at bounding box center [287, 169] width 154 height 15
click at [256, 175] on li "White" at bounding box center [289, 176] width 169 height 13
click at [252, 191] on div "Select size" at bounding box center [287, 197] width 154 height 15
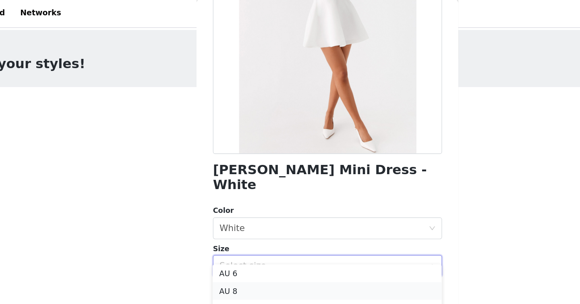
scroll to position [10, 0]
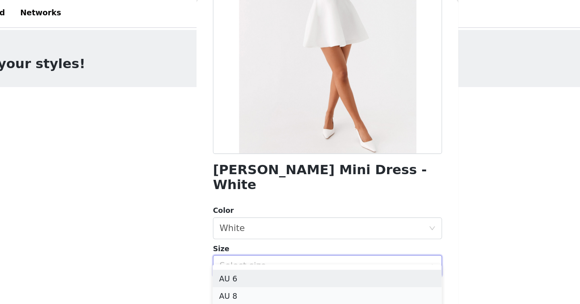
click at [228, 209] on li "AU 6" at bounding box center [289, 206] width 169 height 13
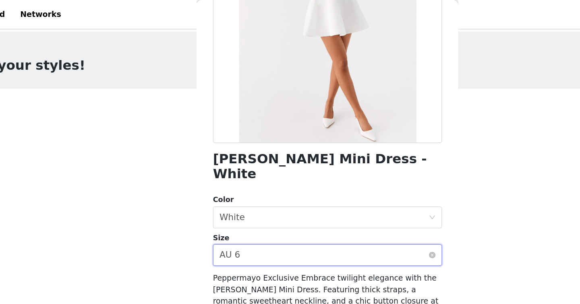
scroll to position [125, 0]
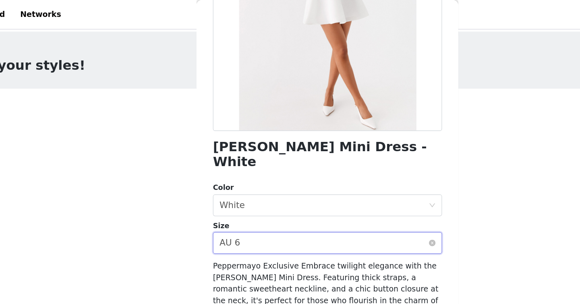
click at [258, 176] on div "Select size AU 6" at bounding box center [289, 179] width 169 height 16
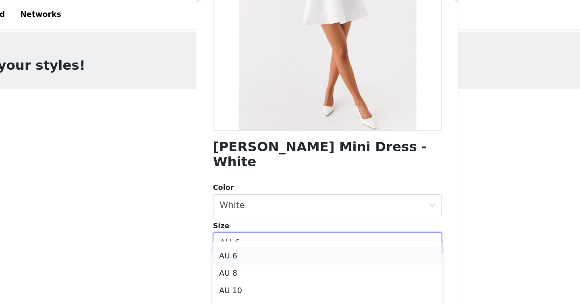
scroll to position [2, 0]
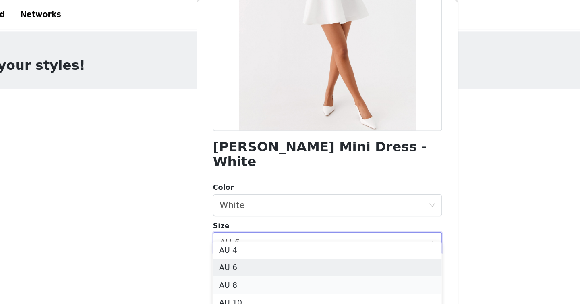
drag, startPoint x: 244, startPoint y: 198, endPoint x: 238, endPoint y: 208, distance: 11.5
click at [238, 208] on ul "AU 4 AU 6 AU 8 AU 10 AU 12 AU 14 AU 16 AU 18 AU 20 AU 22" at bounding box center [289, 228] width 169 height 101
click at [238, 208] on li "AU 8" at bounding box center [289, 210] width 169 height 13
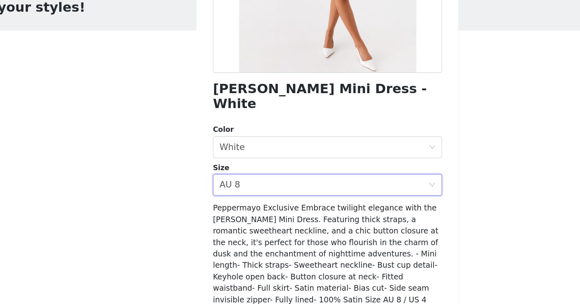
scroll to position [22, 0]
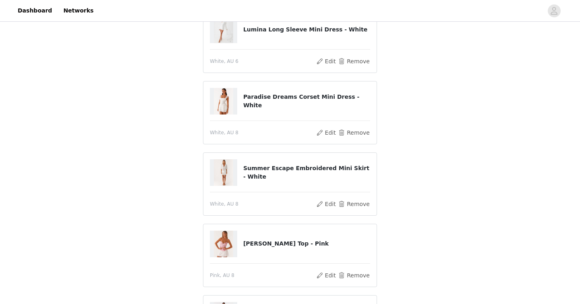
scroll to position [281, 0]
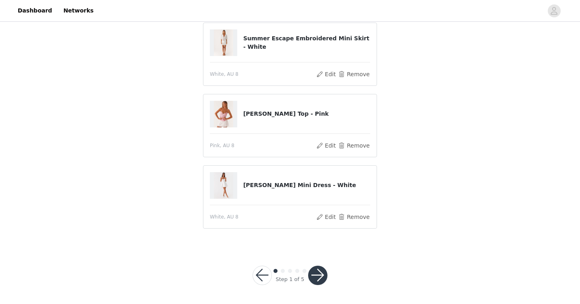
click at [322, 274] on button "button" at bounding box center [317, 274] width 19 height 19
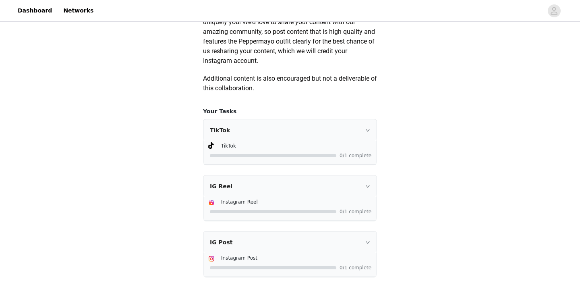
scroll to position [503, 0]
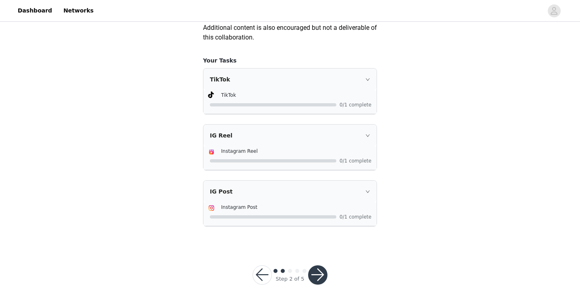
click at [315, 282] on button "button" at bounding box center [317, 274] width 19 height 19
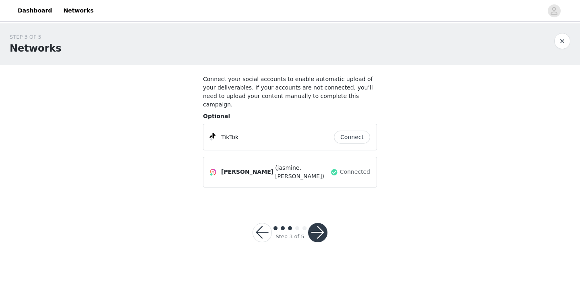
click at [322, 227] on button "button" at bounding box center [317, 232] width 19 height 19
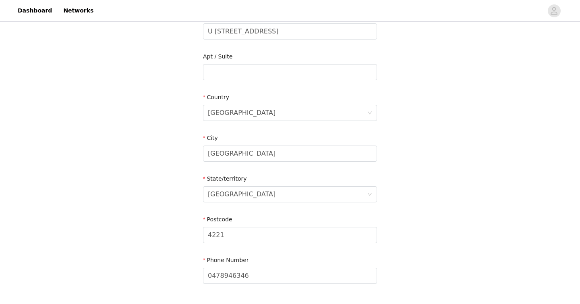
scroll to position [279, 0]
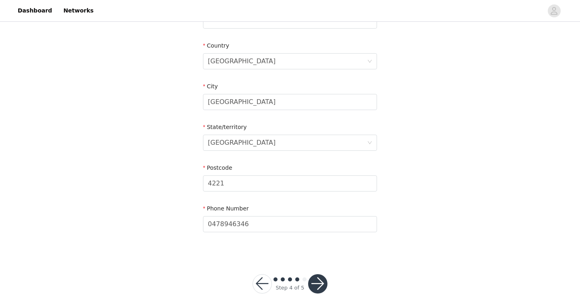
click at [322, 274] on button "button" at bounding box center [317, 283] width 19 height 19
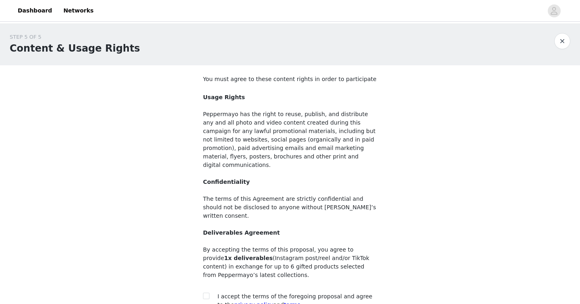
scroll to position [68, 0]
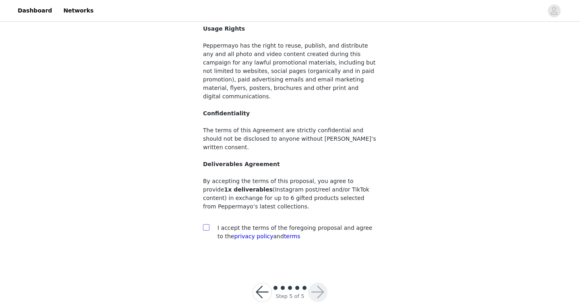
click at [205, 224] on input "checkbox" at bounding box center [206, 227] width 6 height 6
checkbox input "true"
click at [315, 282] on button "button" at bounding box center [317, 291] width 19 height 19
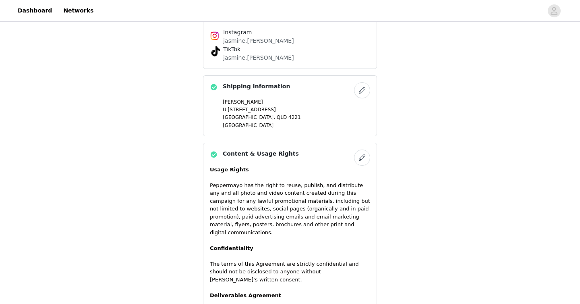
scroll to position [634, 0]
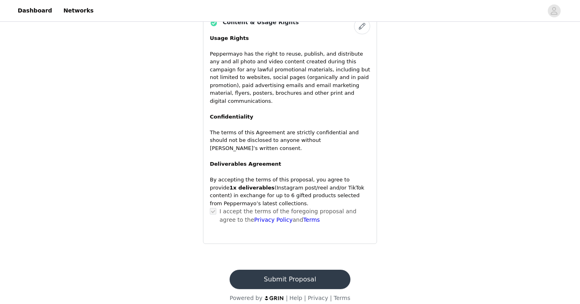
click at [298, 271] on button "Submit Proposal" at bounding box center [290, 278] width 120 height 19
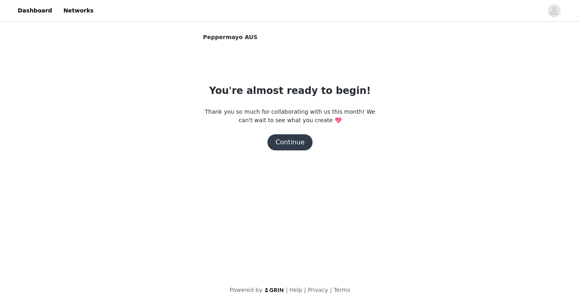
scroll to position [0, 0]
click at [300, 140] on button "Continue" at bounding box center [289, 142] width 45 height 16
